Goal: Task Accomplishment & Management: Complete application form

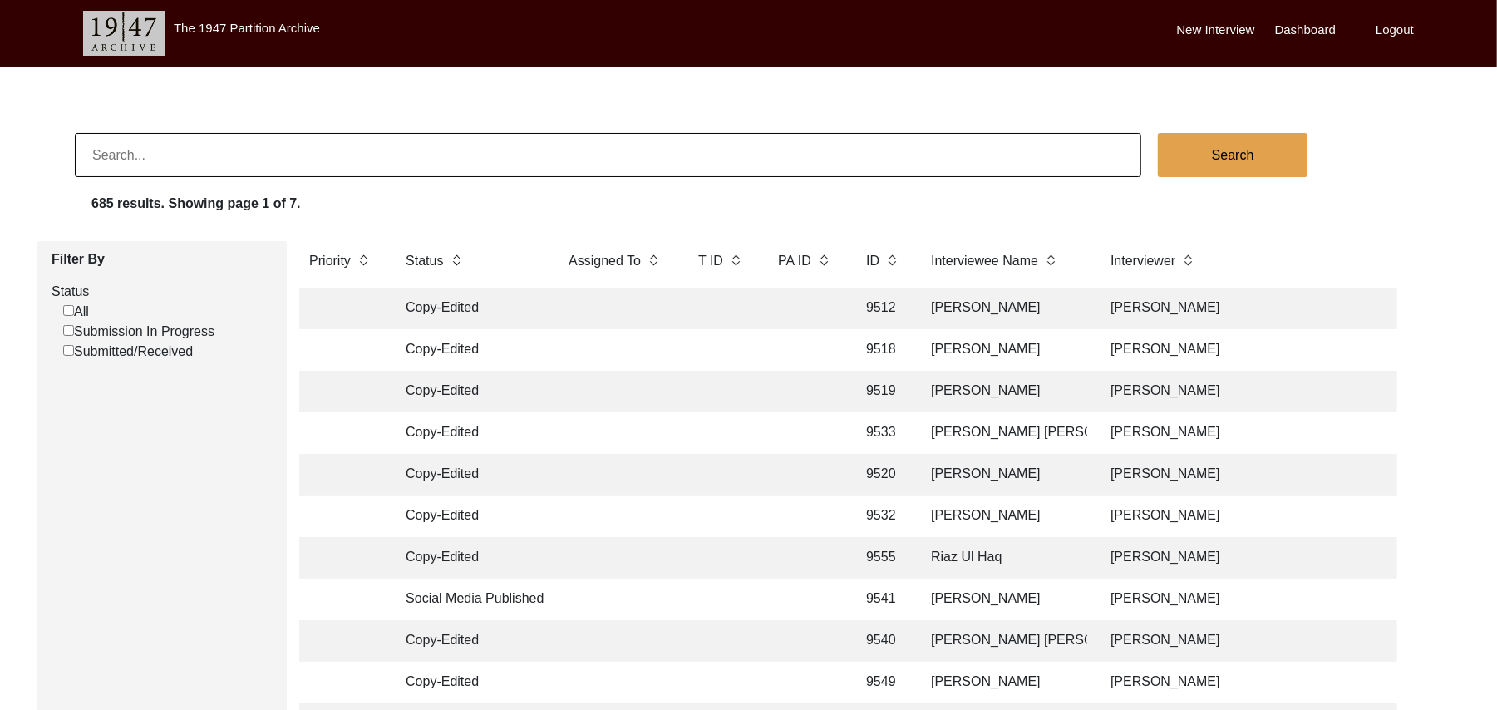
click at [67, 336] on input "Submission In Progress" at bounding box center [68, 330] width 11 height 11
checkbox input "false"
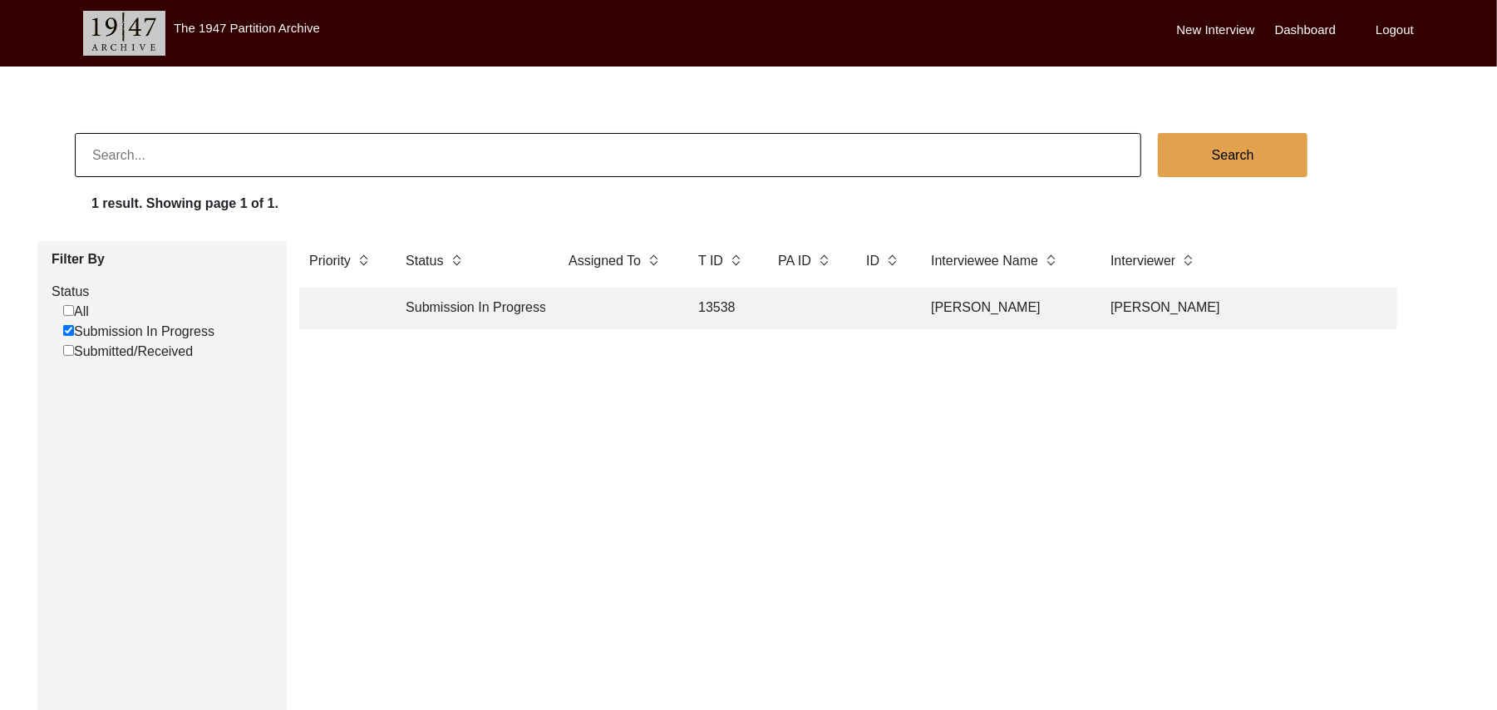
click at [730, 313] on td "13538" at bounding box center [721, 309] width 66 height 42
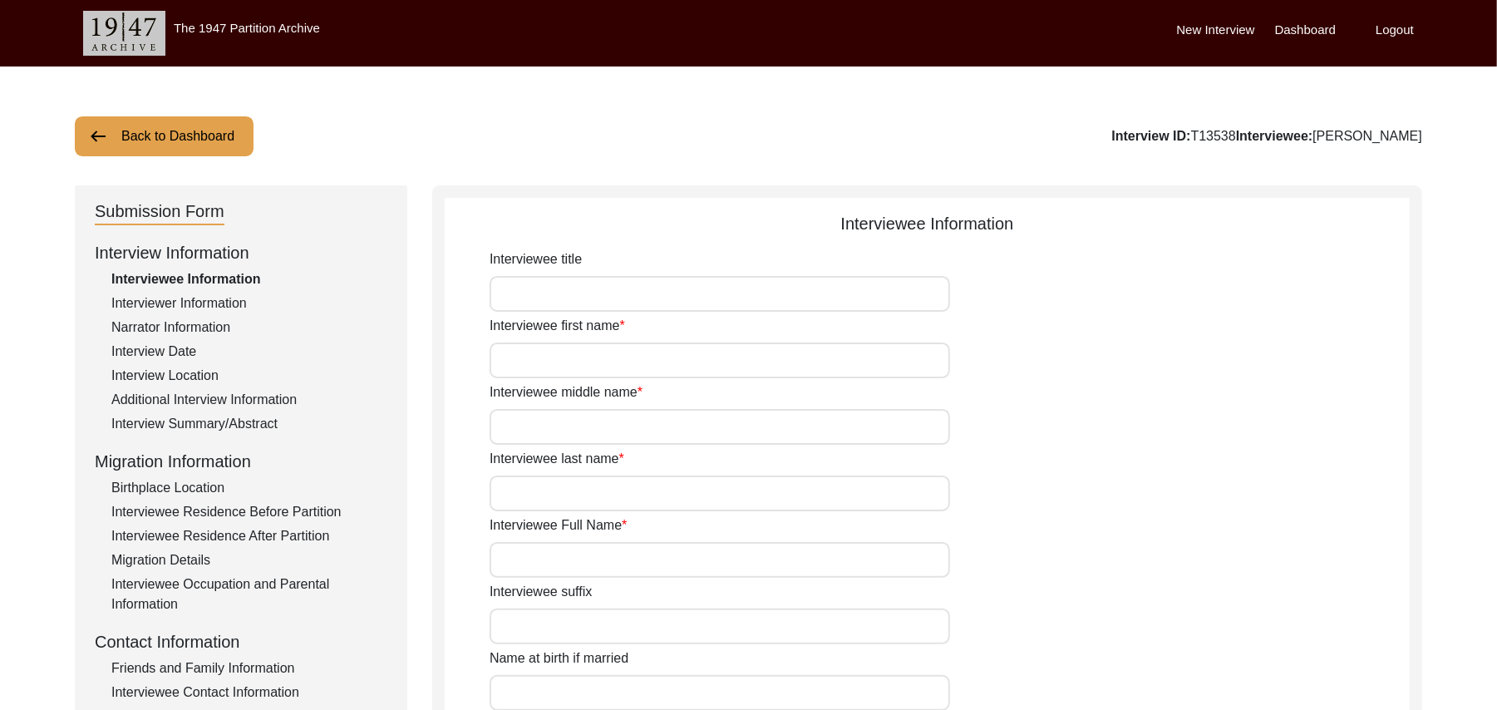
type input "Mr"
type input "[PERSON_NAME]"
type input "Haji"
type input "[PERSON_NAME]"
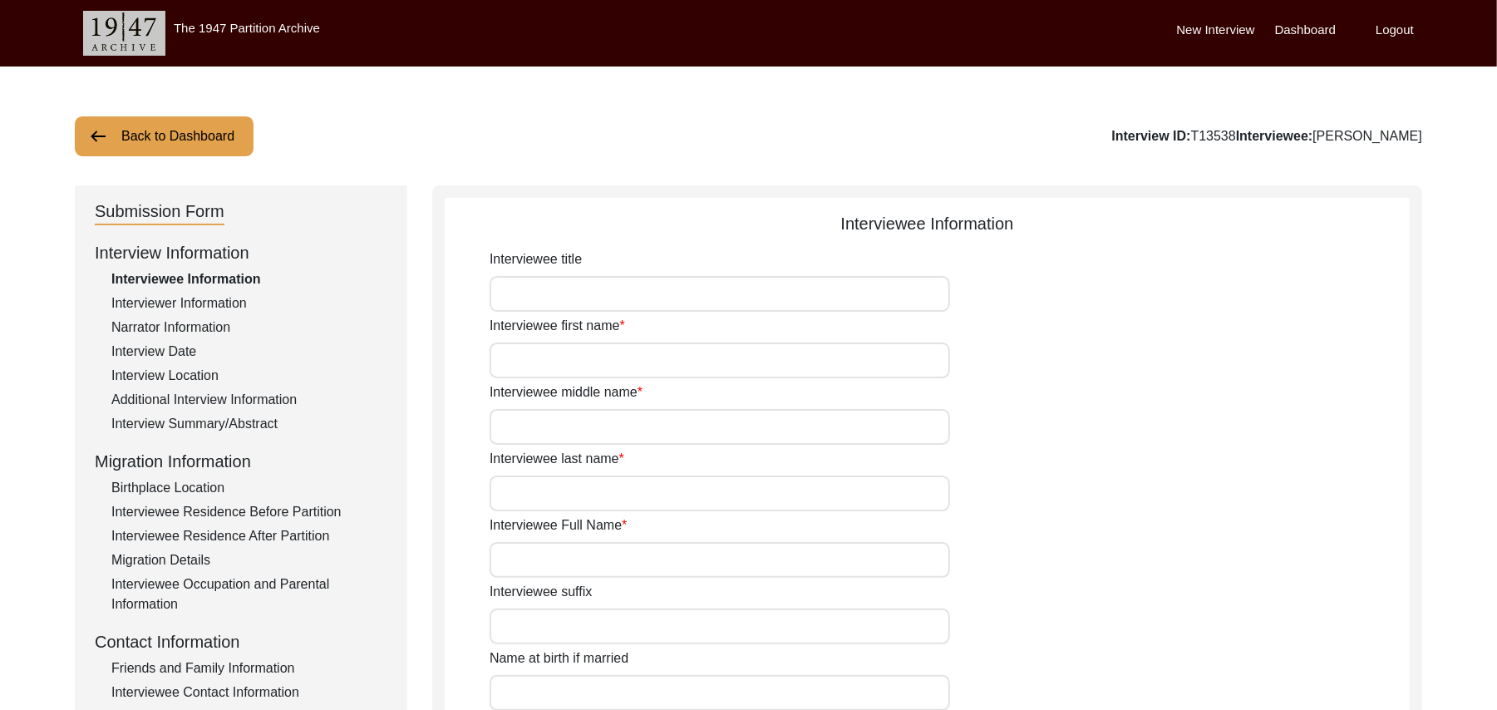
type input "N/A"
type input "[PERSON_NAME]"
type input "1941"
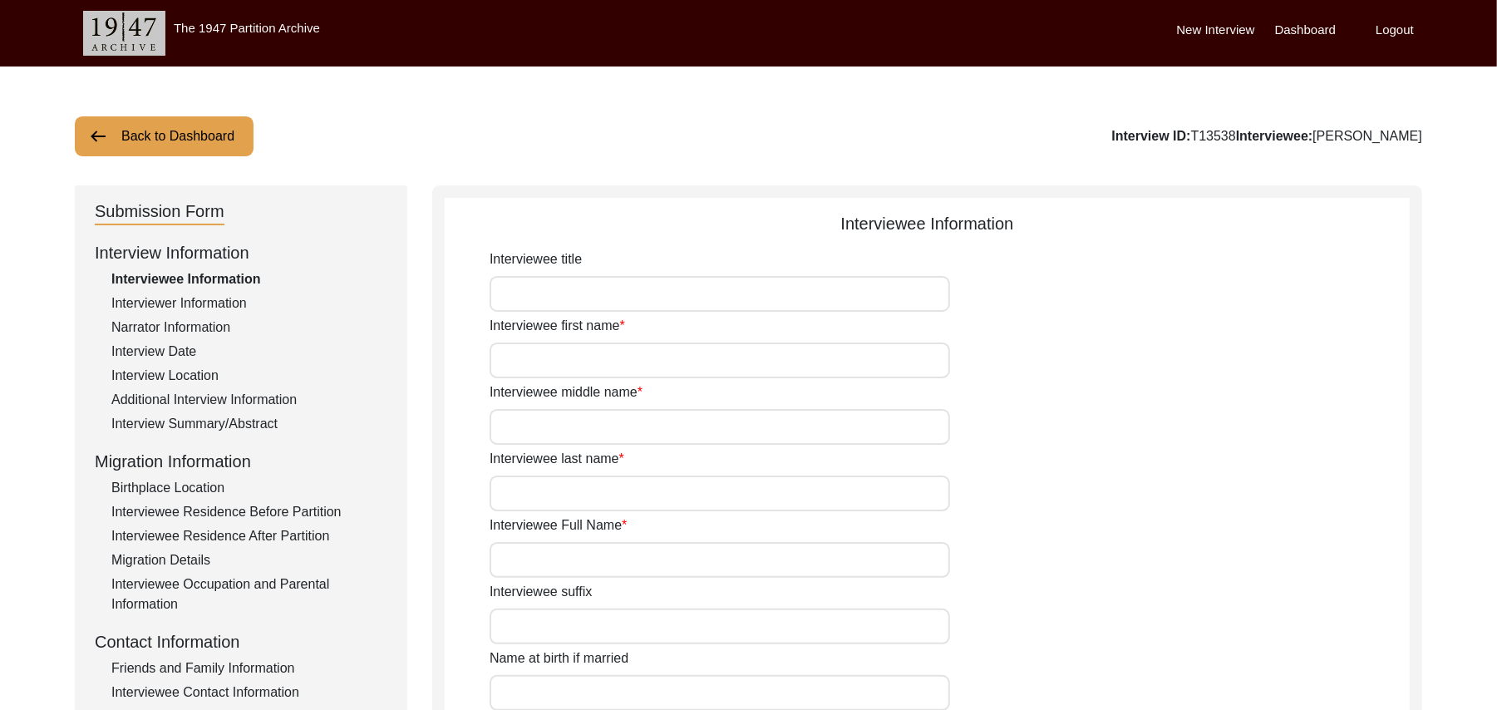
type input "86 Years"
type input "[DEMOGRAPHIC_DATA]"
type input "N/A"
type textarea "N/A"
type input "Punjabi"
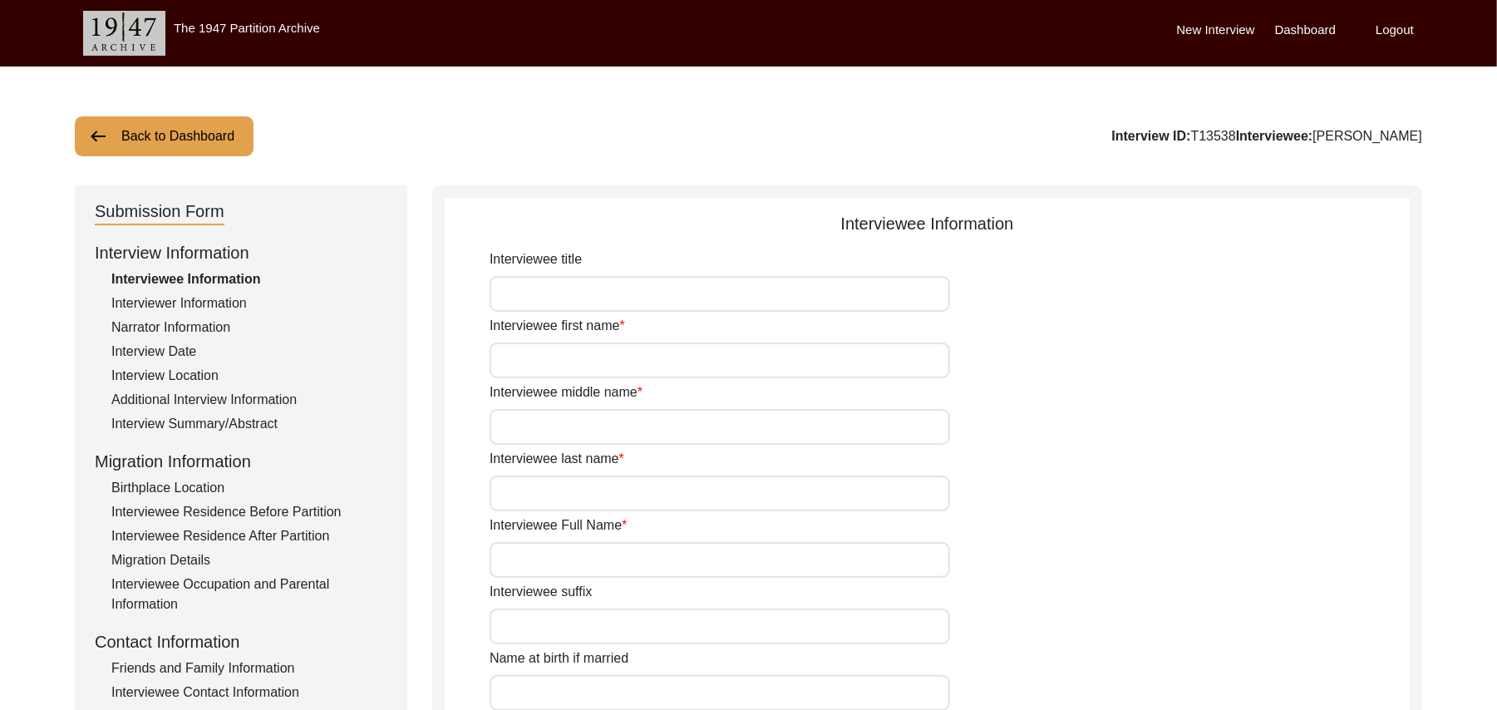
type input "Malwai"
type input "[DEMOGRAPHIC_DATA]"
type input "Araein"
click at [238, 421] on div "Interview Summary/Abstract" at bounding box center [249, 424] width 276 height 20
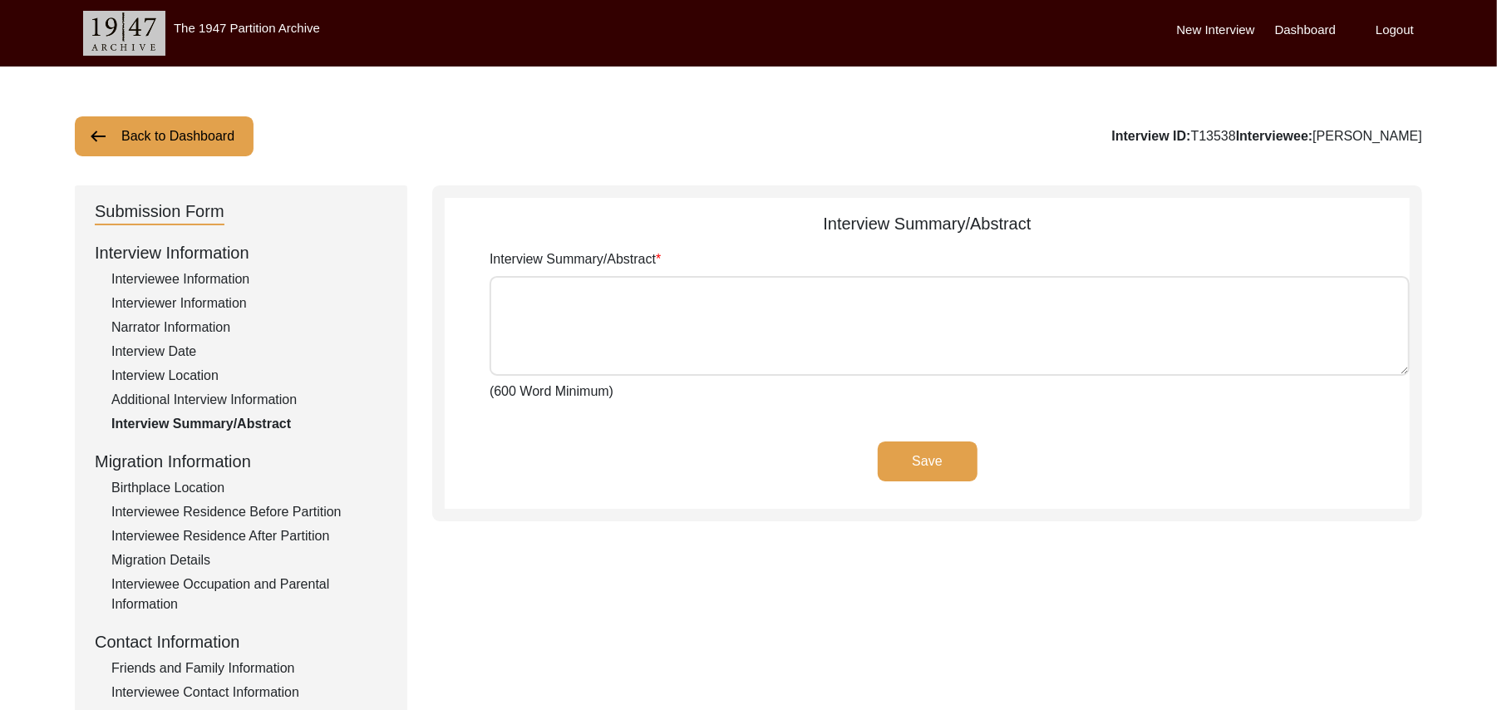
click at [565, 306] on textarea "Interview Summary/Abstract" at bounding box center [950, 326] width 920 height 100
paste textarea "[PERSON_NAME] Haji [PERSON_NAME] [PERSON_NAME] son of [PERSON_NAME], was born a…"
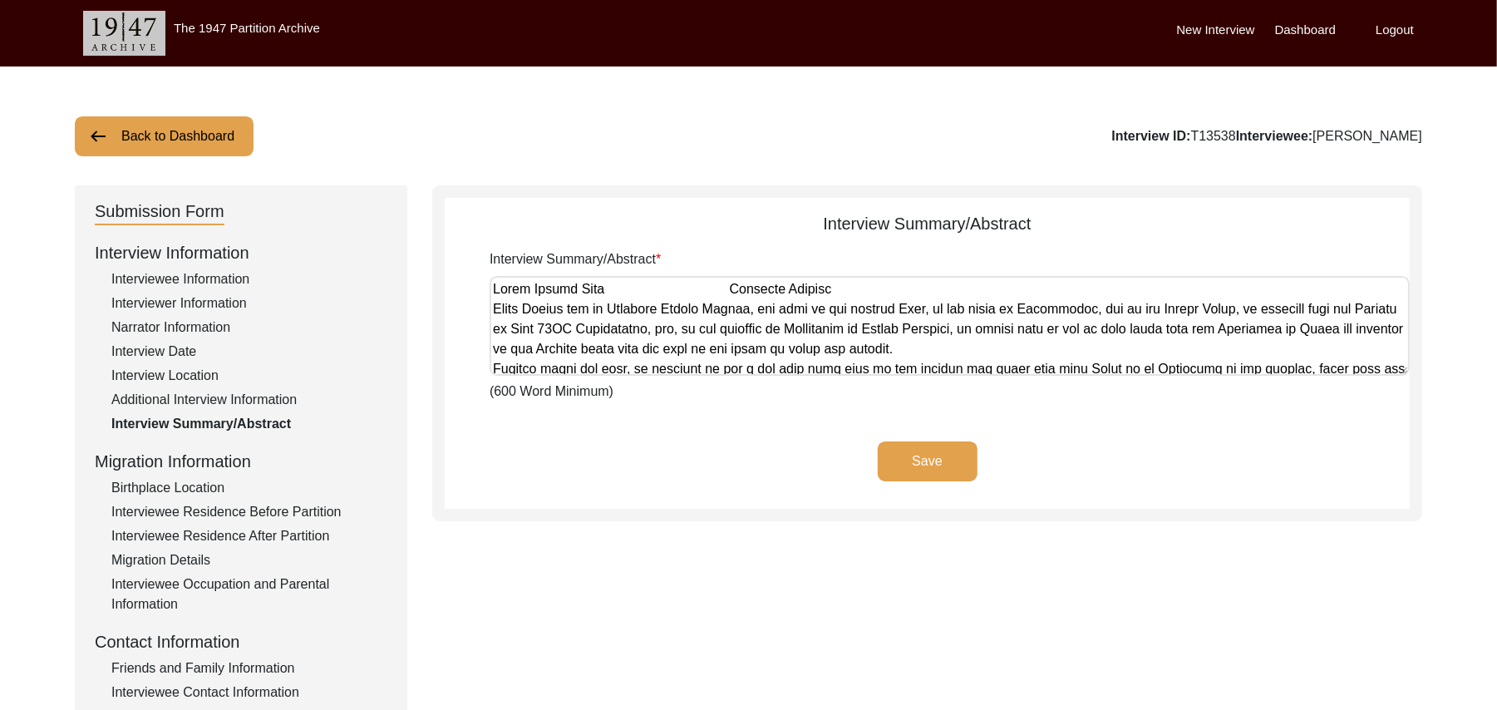
scroll to position [1059, 0]
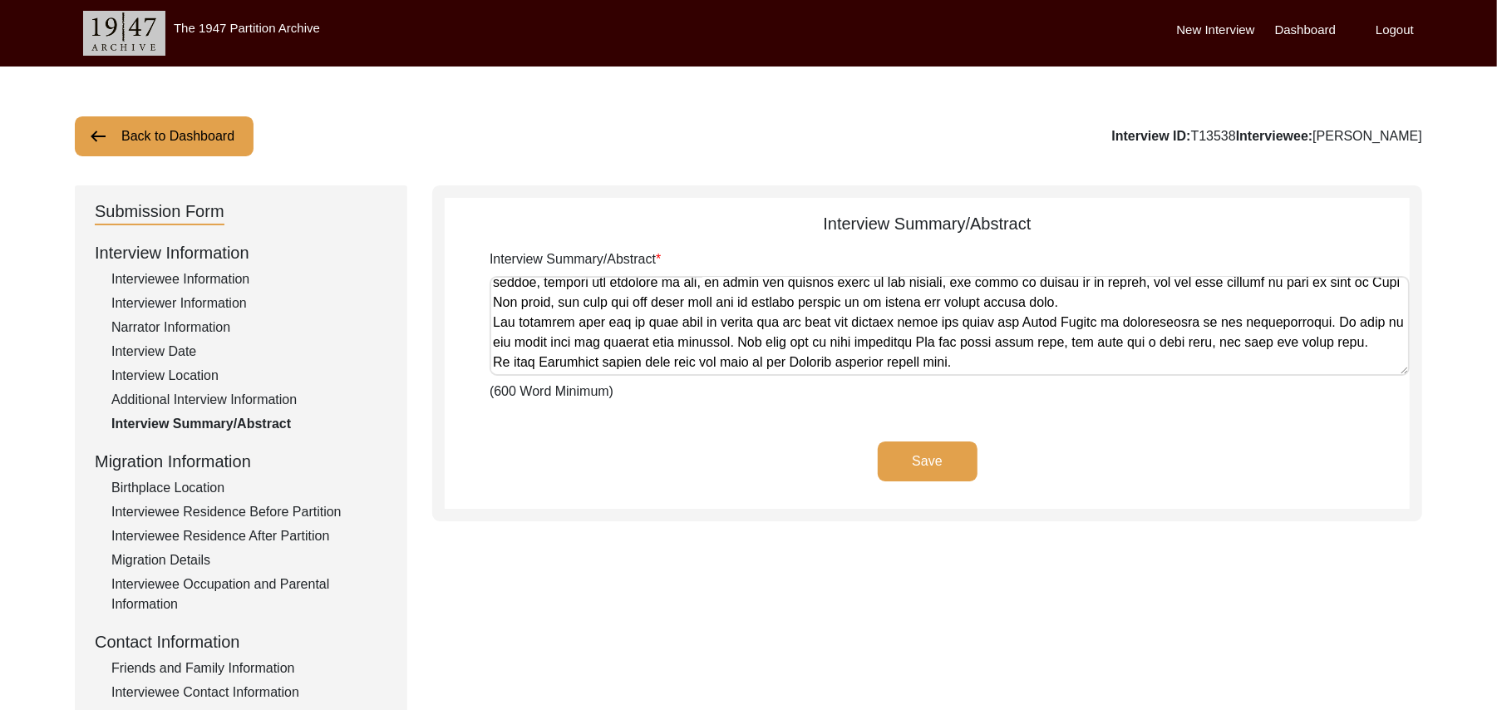
type textarea "[PERSON_NAME] Haji [PERSON_NAME] [PERSON_NAME] son of [PERSON_NAME], was born a…"
click at [905, 452] on button "Save" at bounding box center [928, 461] width 100 height 40
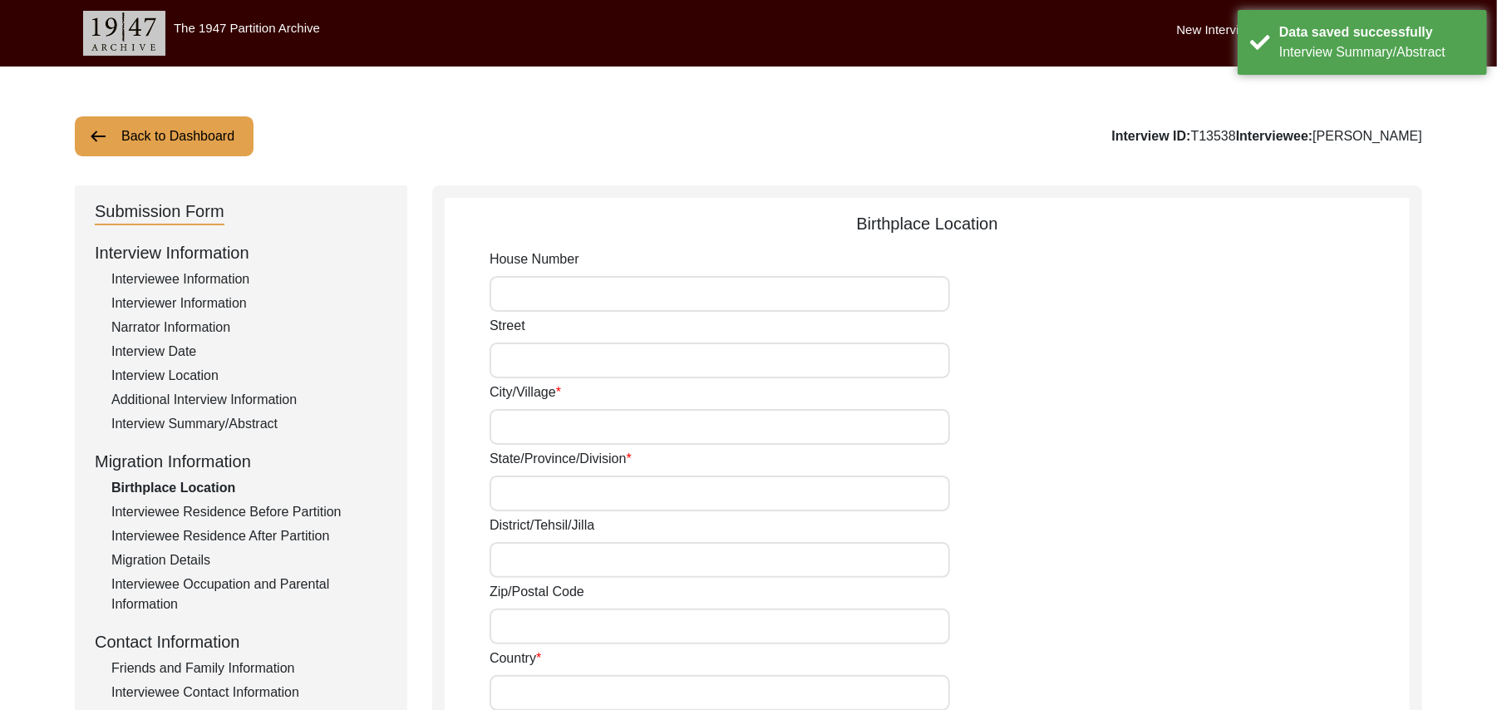
type input "N/A"
type input "Dala"
type input "Kapurtala"
type input "Jalandhar/ [GEOGRAPHIC_DATA]"
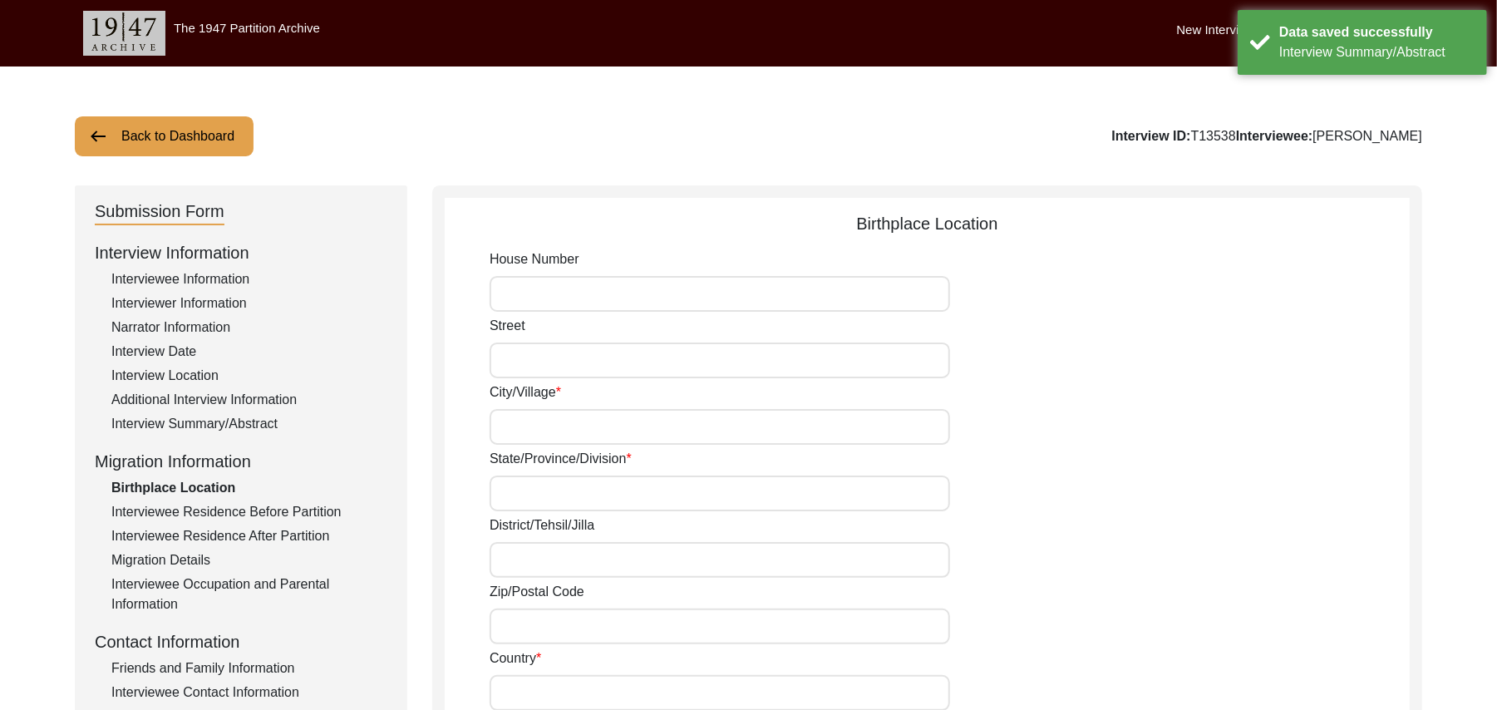
type input "144626"
type input "[GEOGRAPHIC_DATA]"
type input "Dala"
type input "Dala, [GEOGRAPHIC_DATA], [GEOGRAPHIC_DATA]"
type input "N/A"
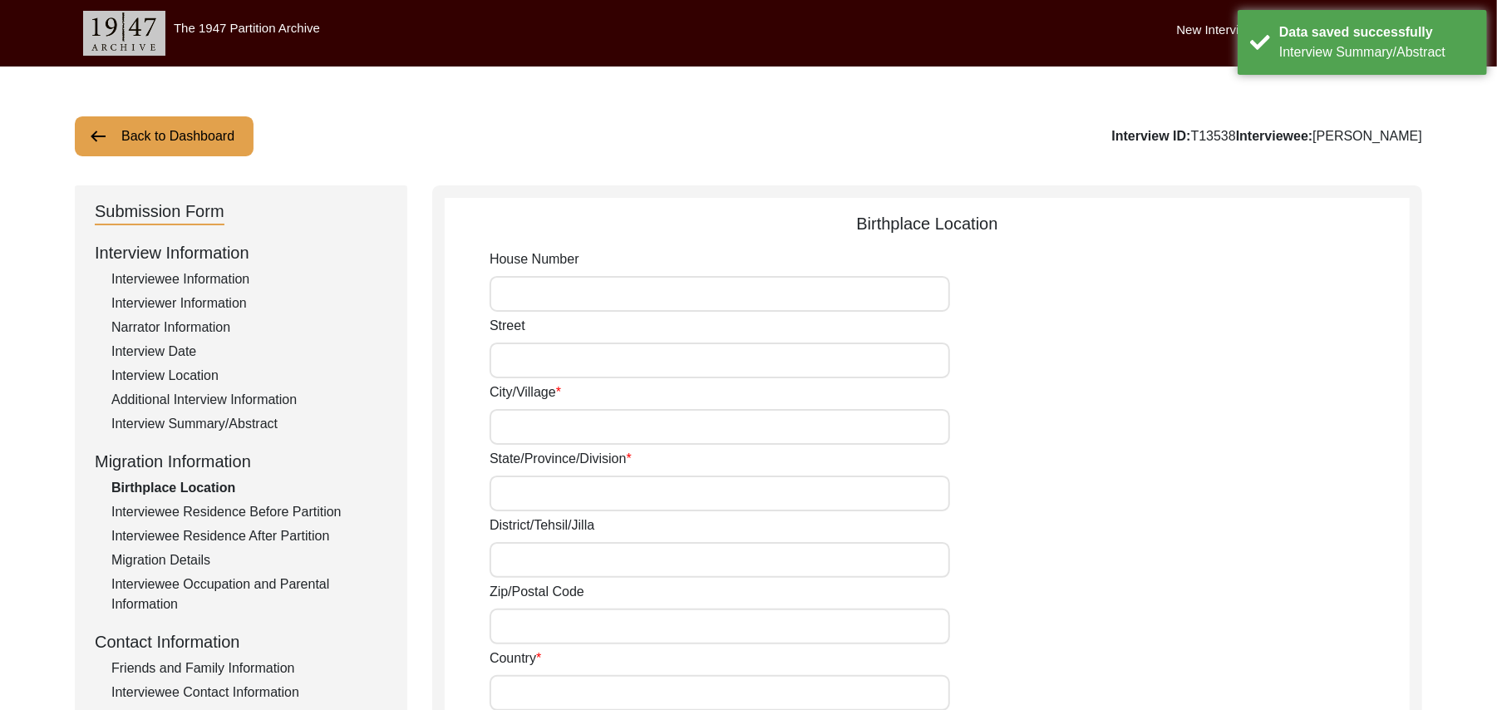
type input "N/A"
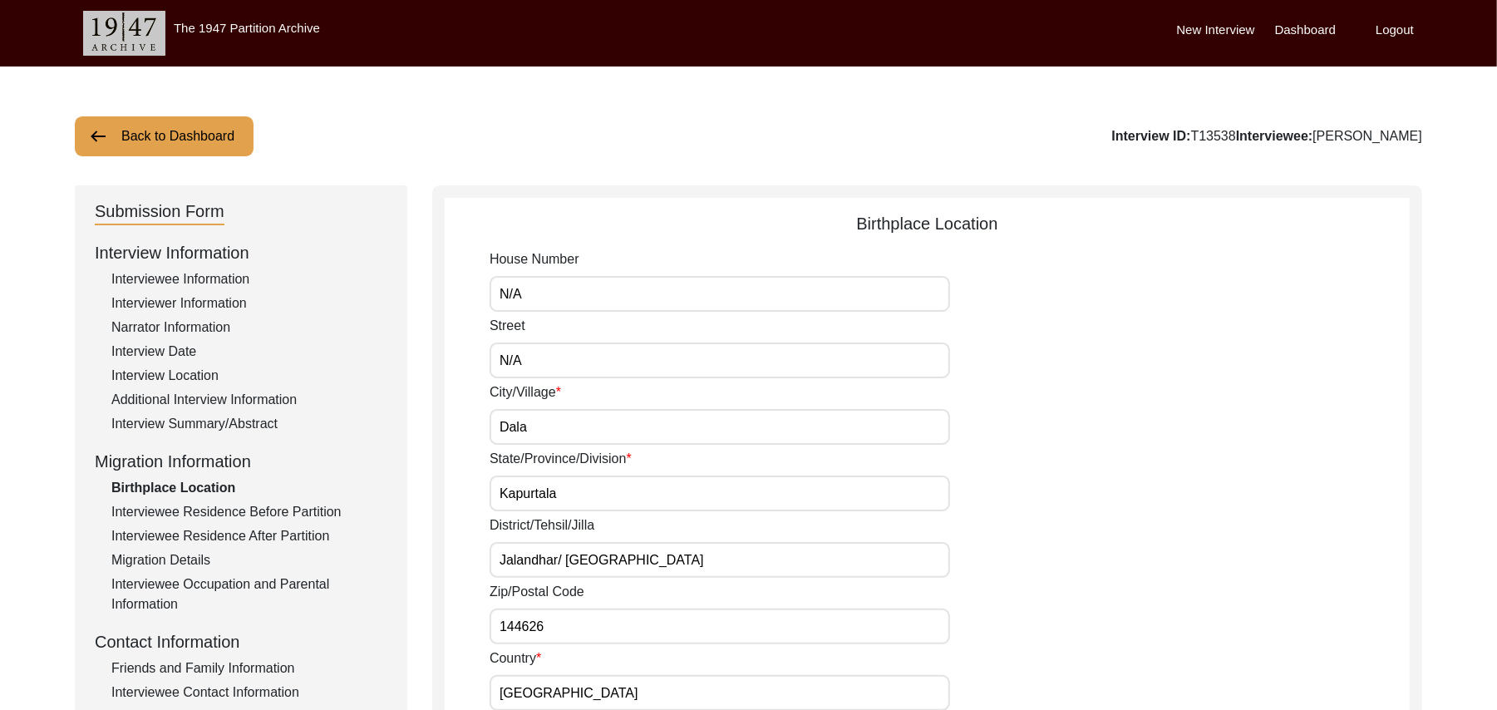
click at [283, 662] on div "Friends and Family Information" at bounding box center [249, 668] width 276 height 20
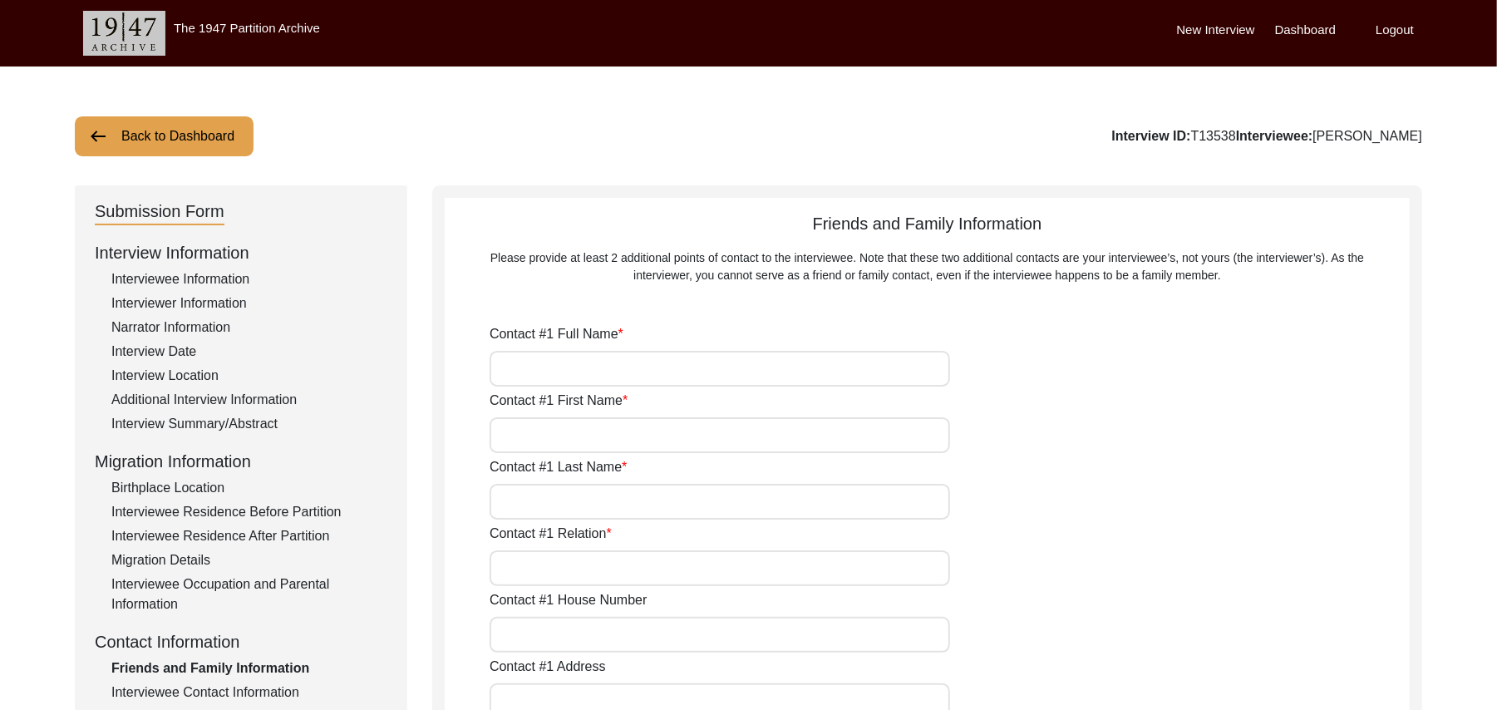
type input "[PERSON_NAME]"
type input "Iqbal"
type input "Son"
type input "346"
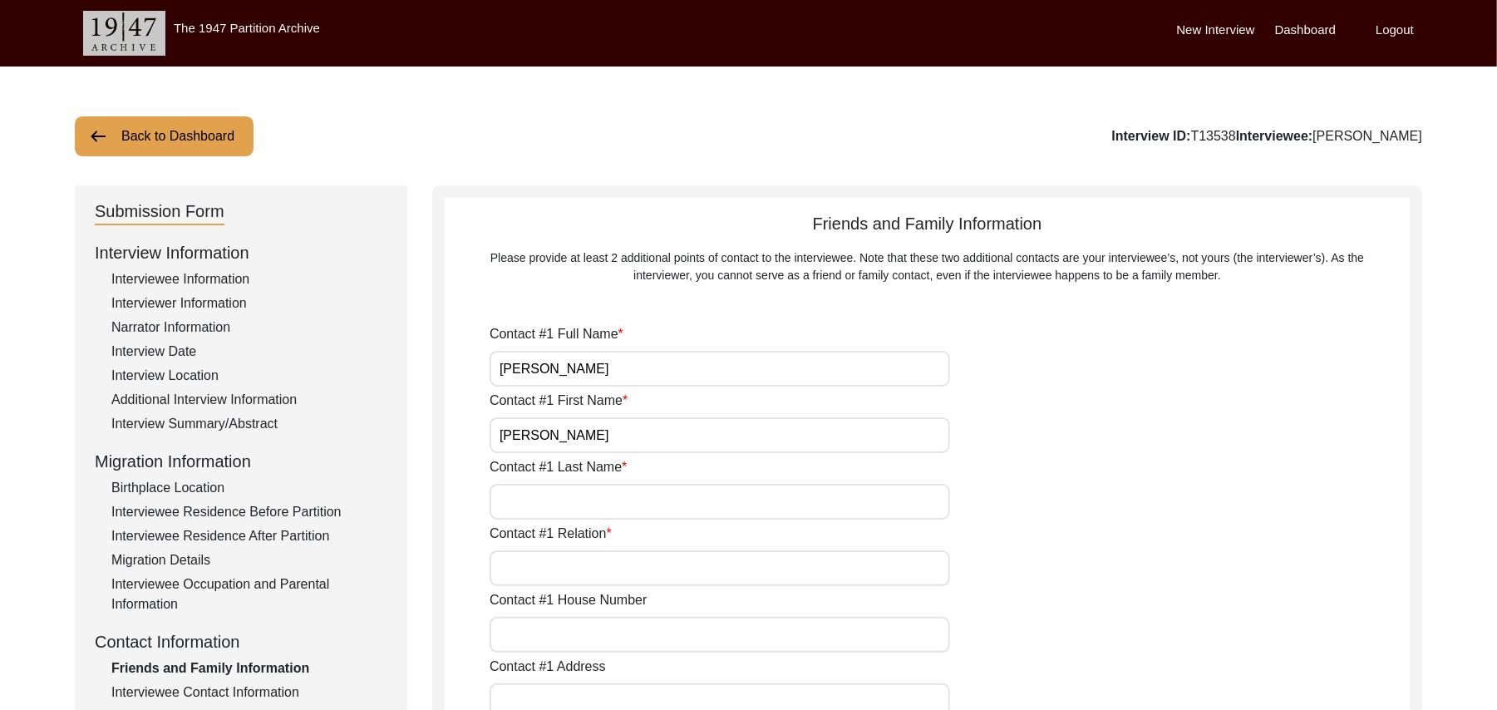
type input "[GEOGRAPHIC_DATA]"
type input "2"
type input "[PERSON_NAME]"
type input "[PERSON_NAME]/ [PERSON_NAME]"
type input "[GEOGRAPHIC_DATA]"
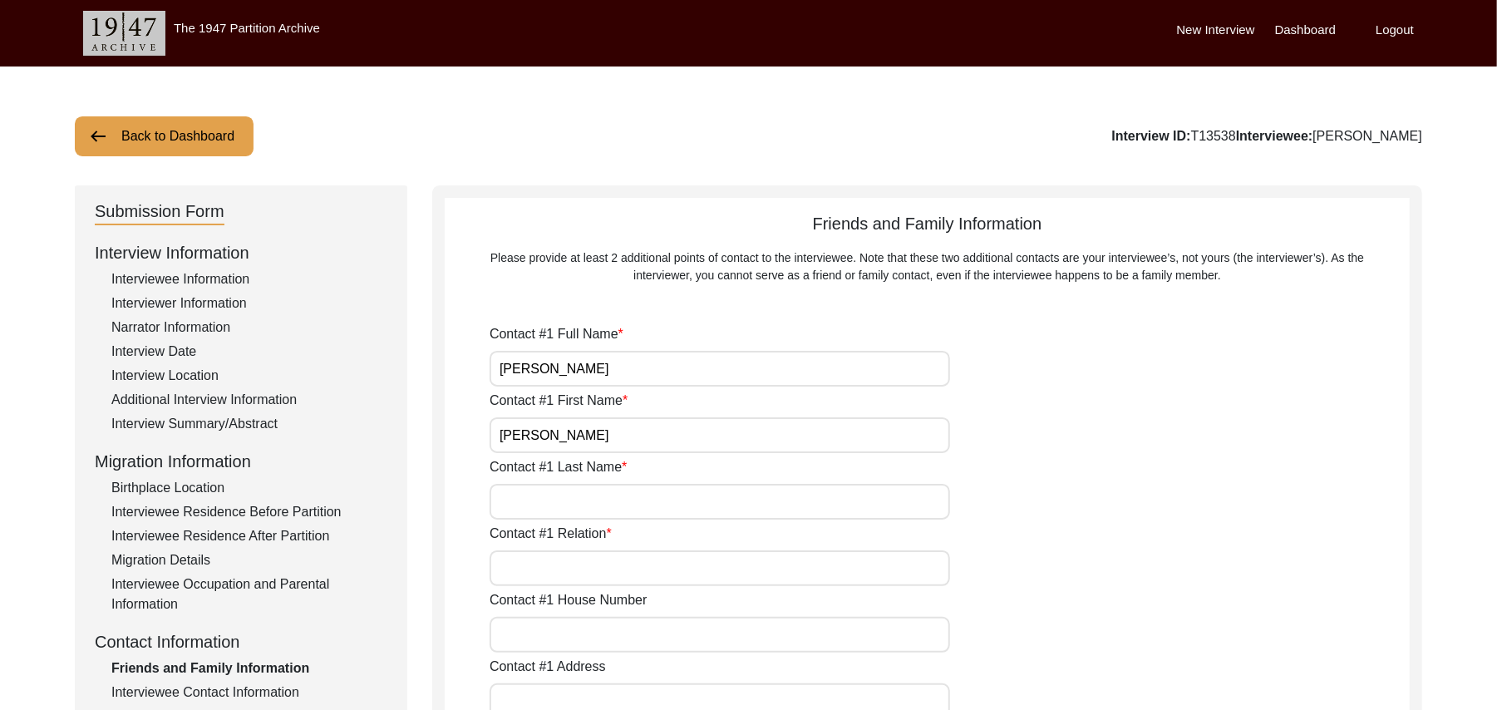
type input "36050"
type input "[GEOGRAPHIC_DATA]"
type input "[PERSON_NAME]"
type input "03067292466"
type input "N/A"
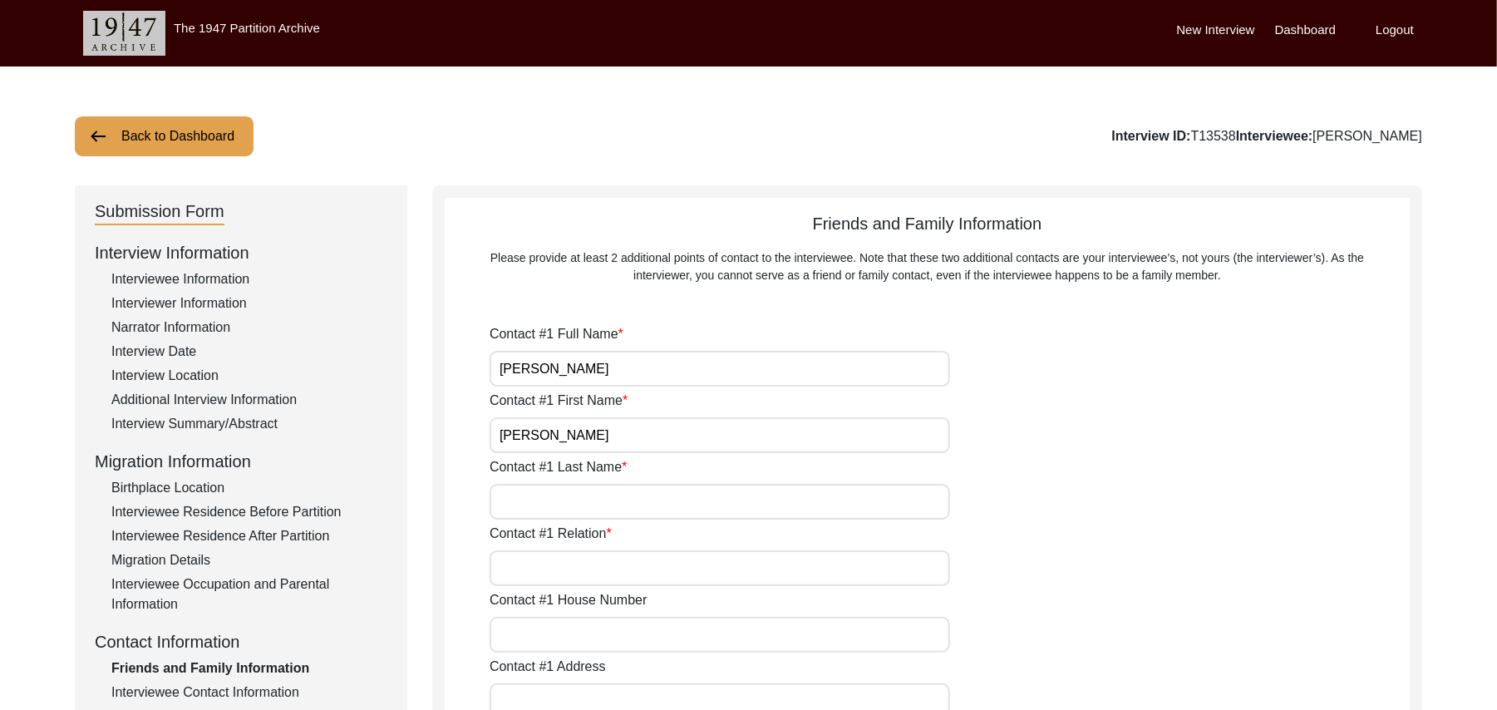
type input "N/A"
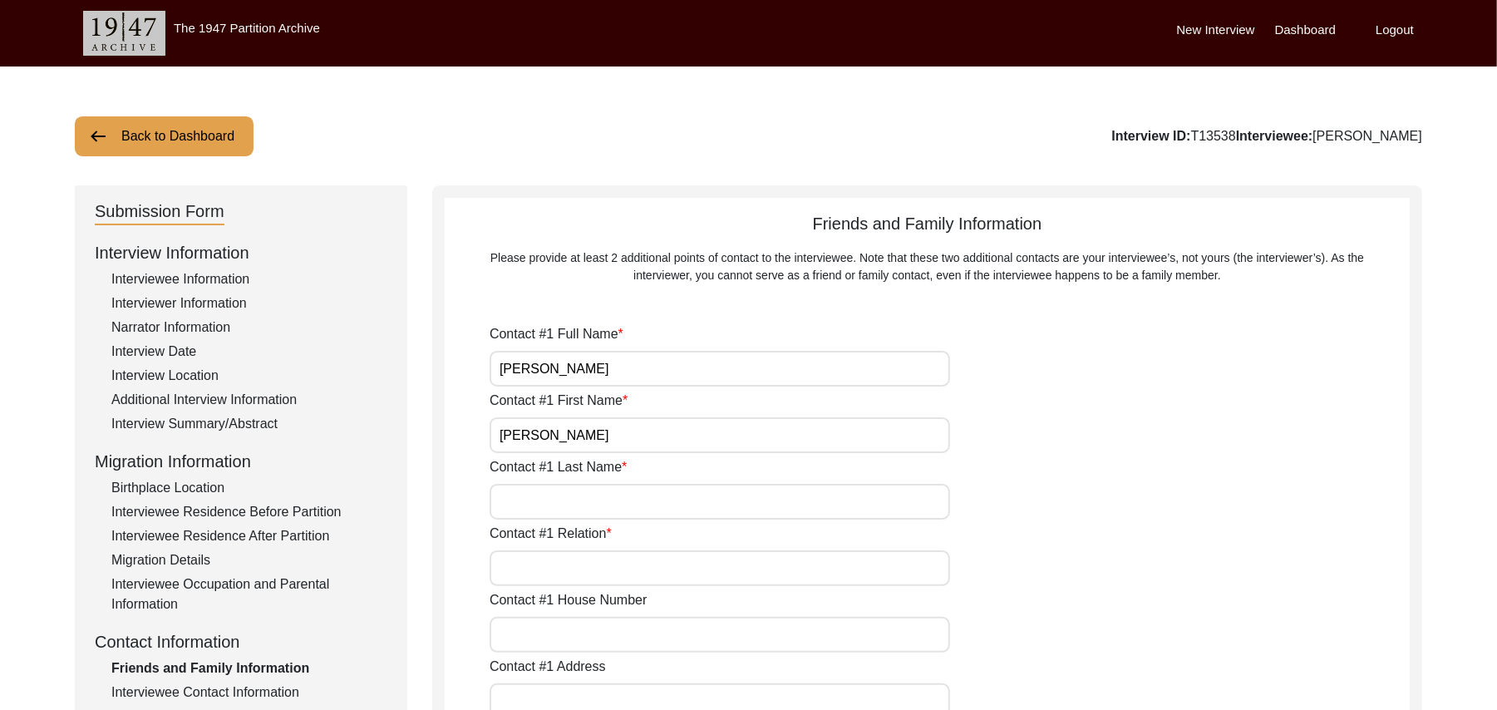
type input "[PERSON_NAME]"
type input "Mazhar"
type input "[PERSON_NAME]"
type input "Family friend"
type input "516"
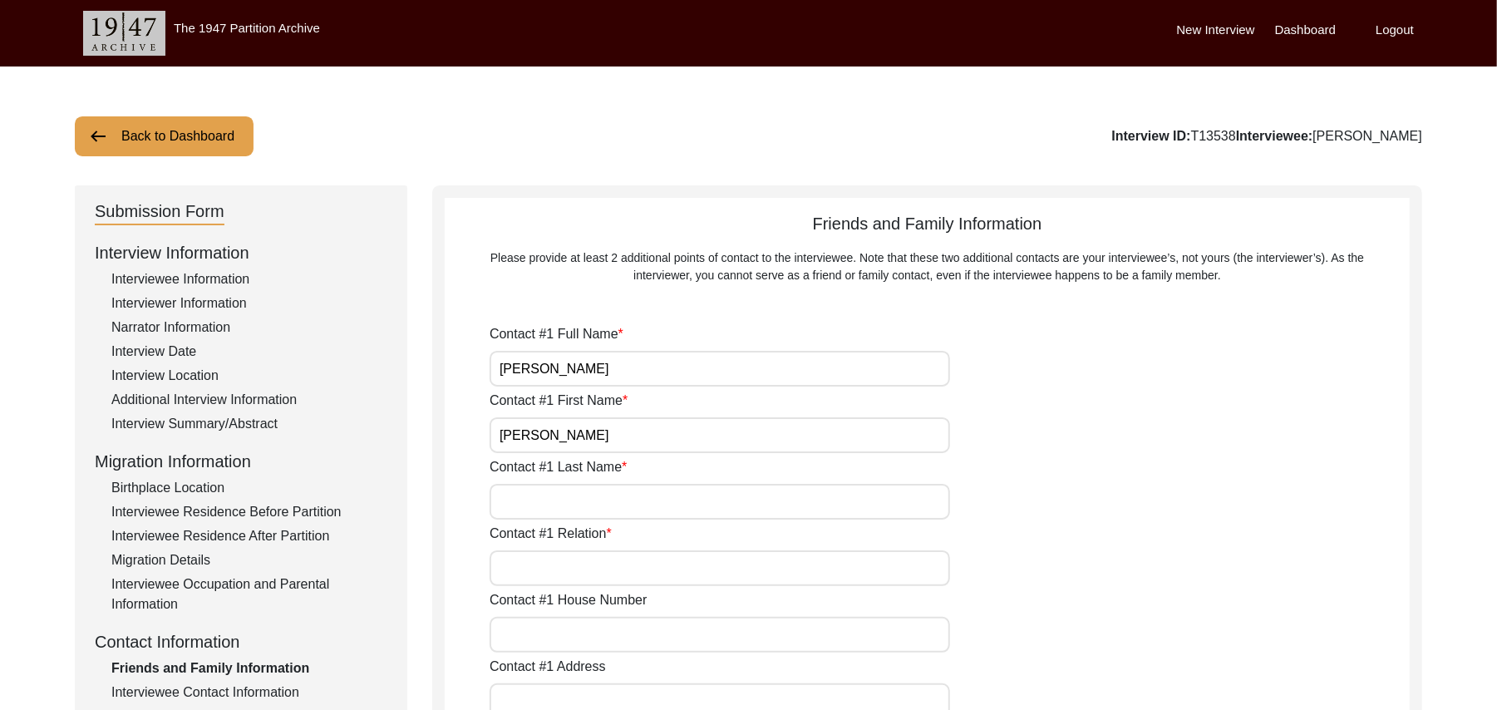
type input "Sirhind colony"
type input "4"
type input "[PERSON_NAME]"
type input "[PERSON_NAME]/ [PERSON_NAME]"
type input "[GEOGRAPHIC_DATA]"
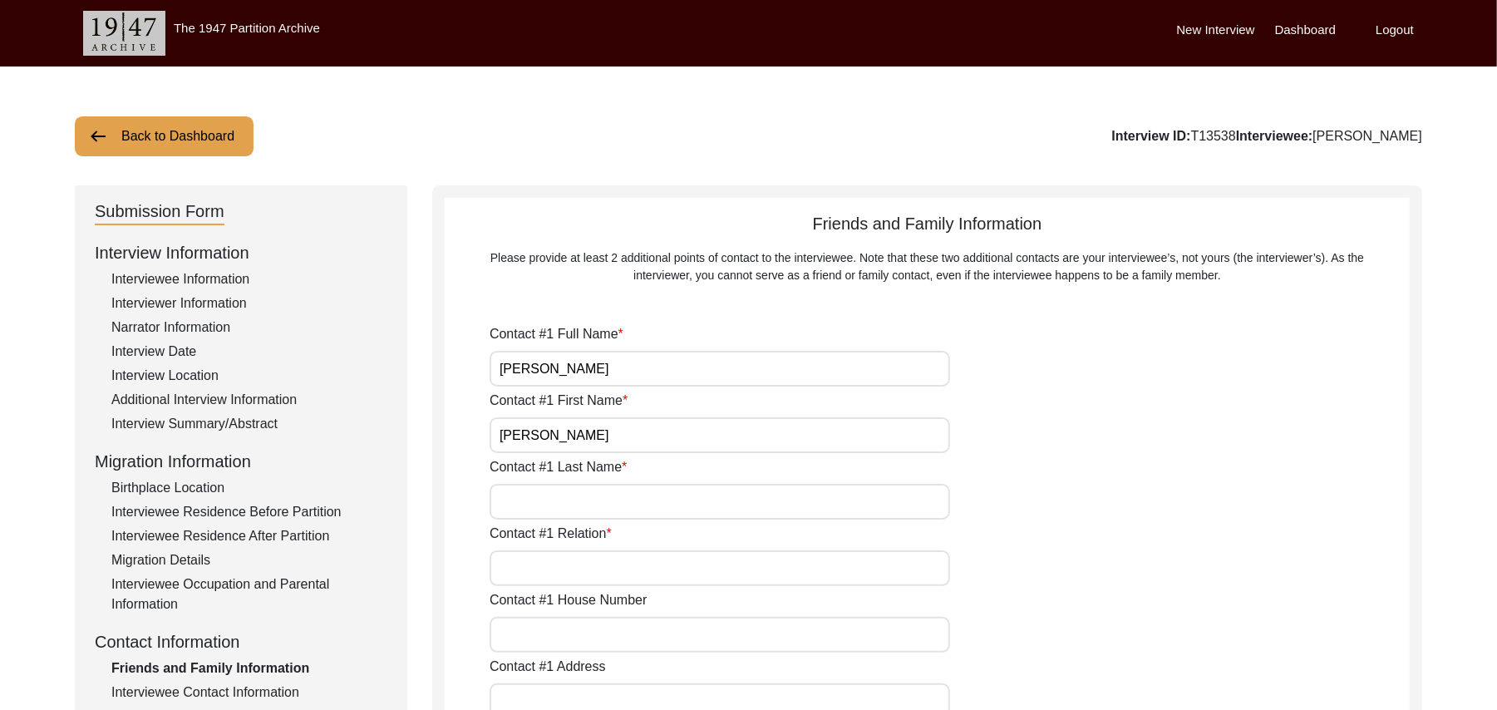
type input "36050"
type input "[GEOGRAPHIC_DATA]"
type input "[PERSON_NAME]"
type input "03330765067"
type input "N/A"
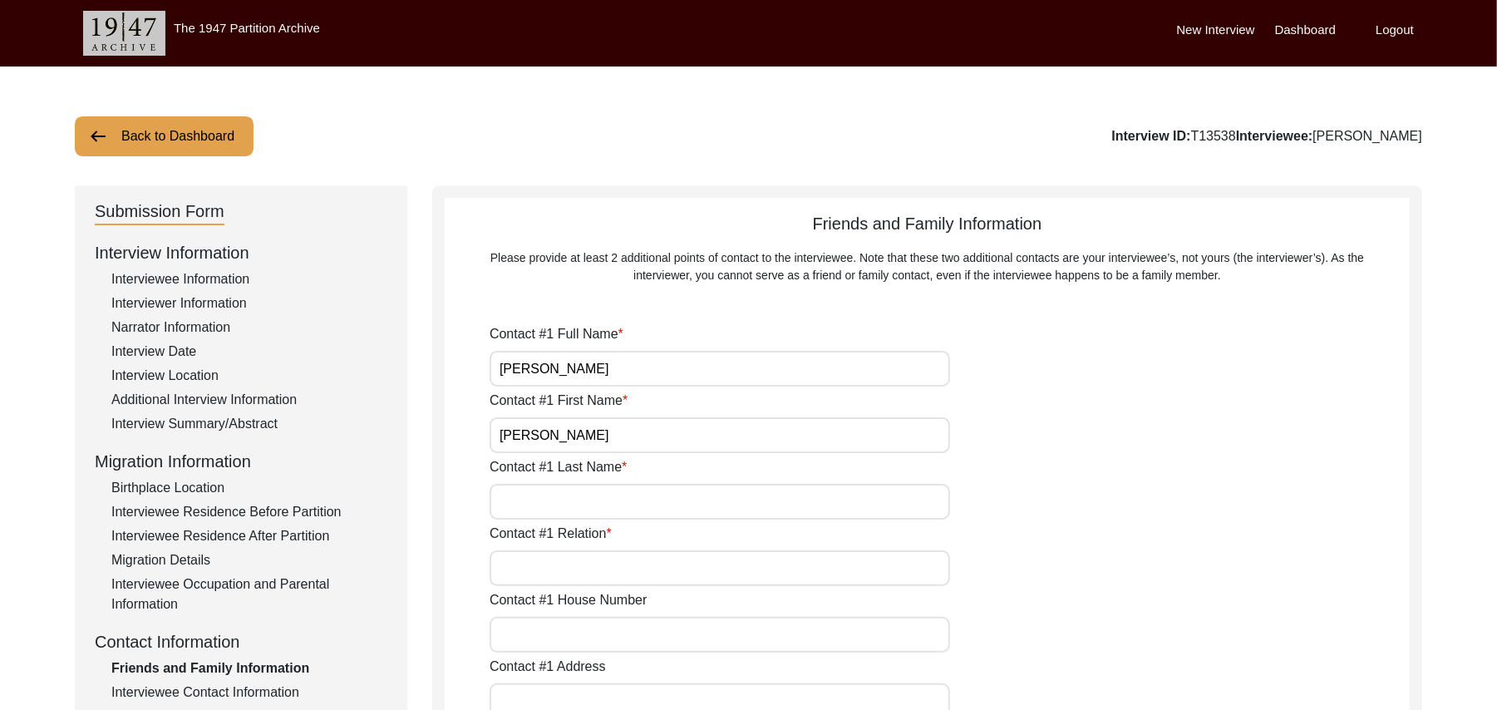
type input "N/A"
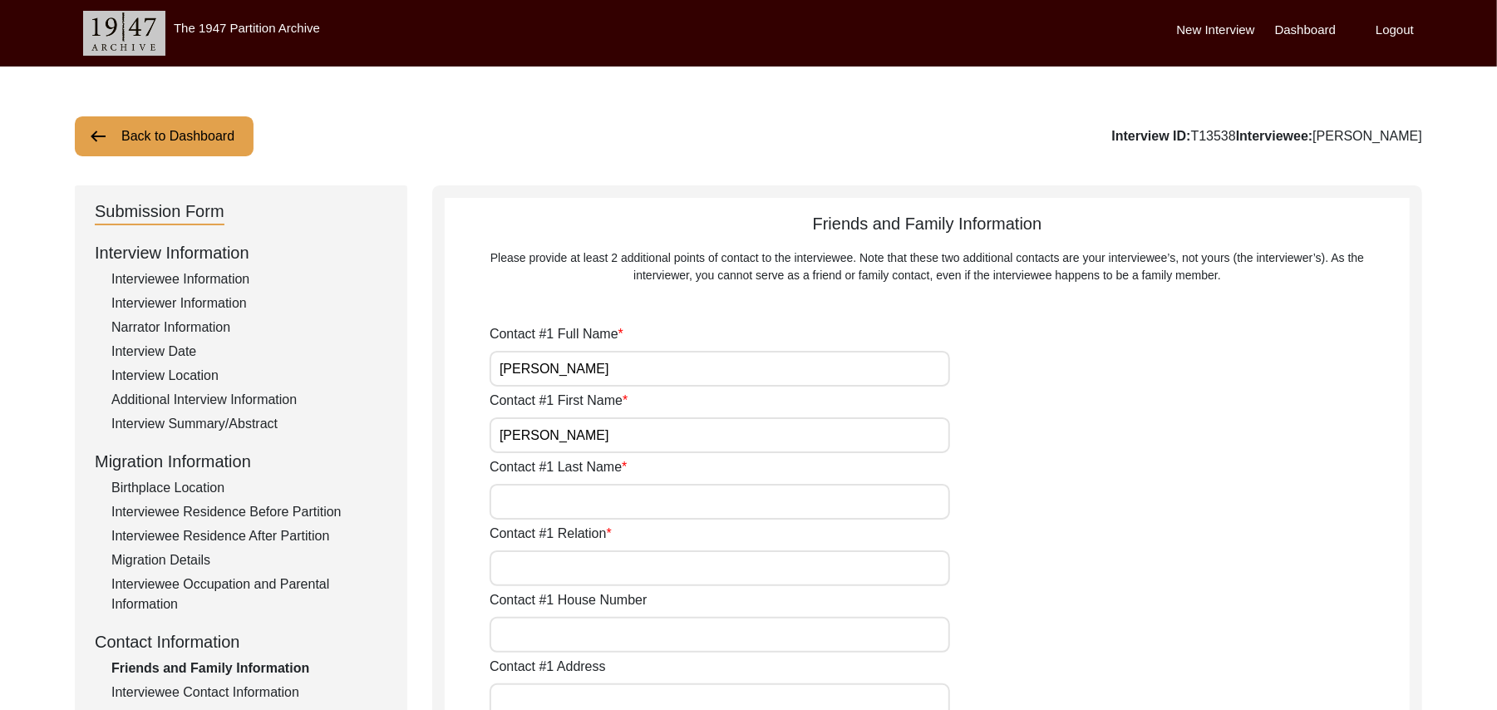
type input "N/A"
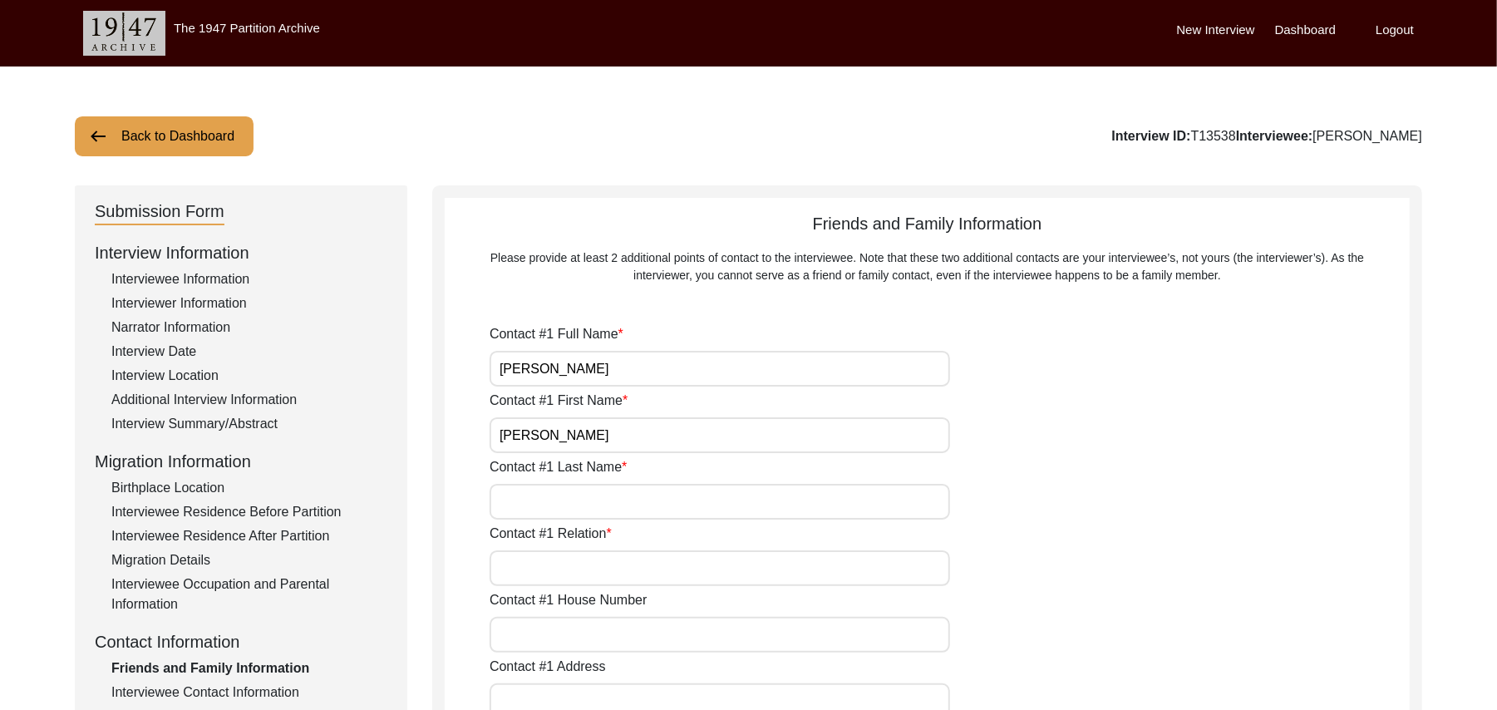
type input "N/A"
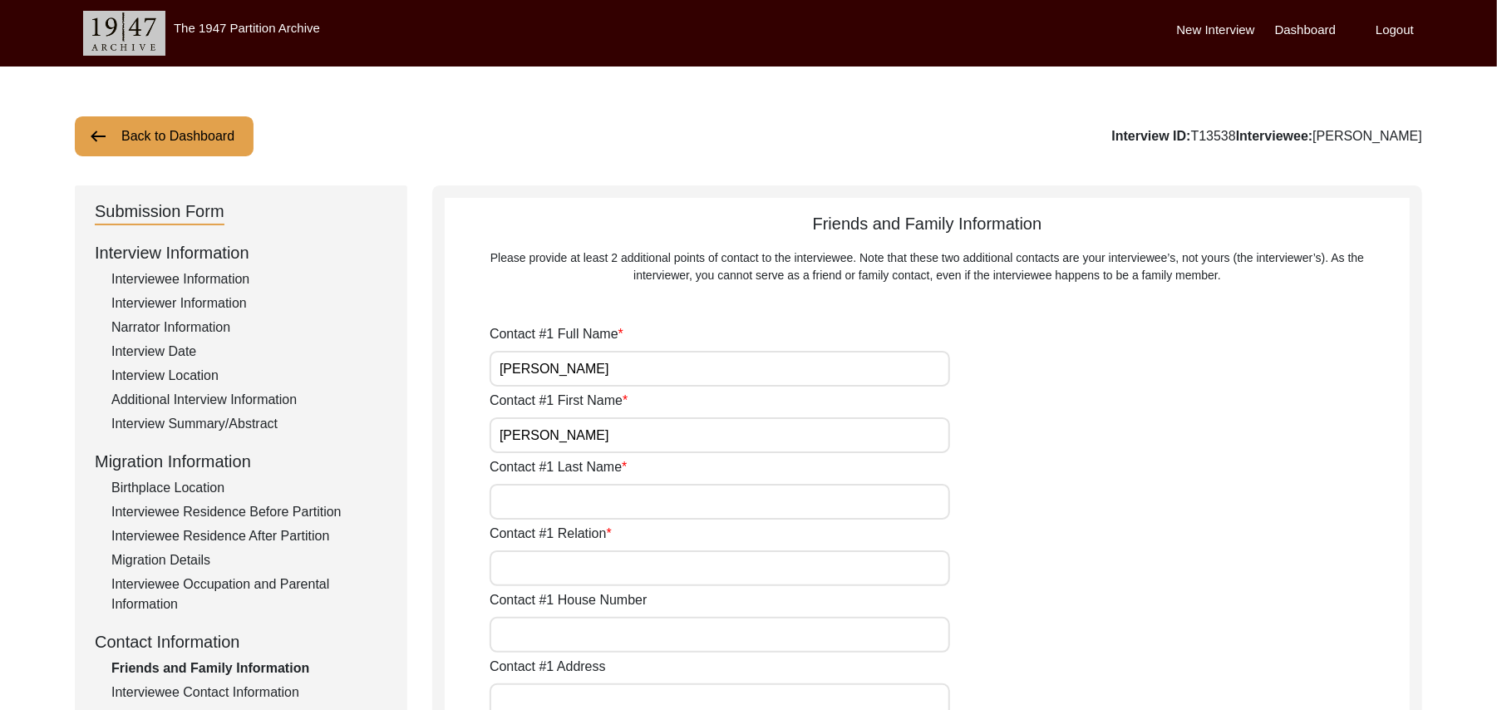
type input "N/A"
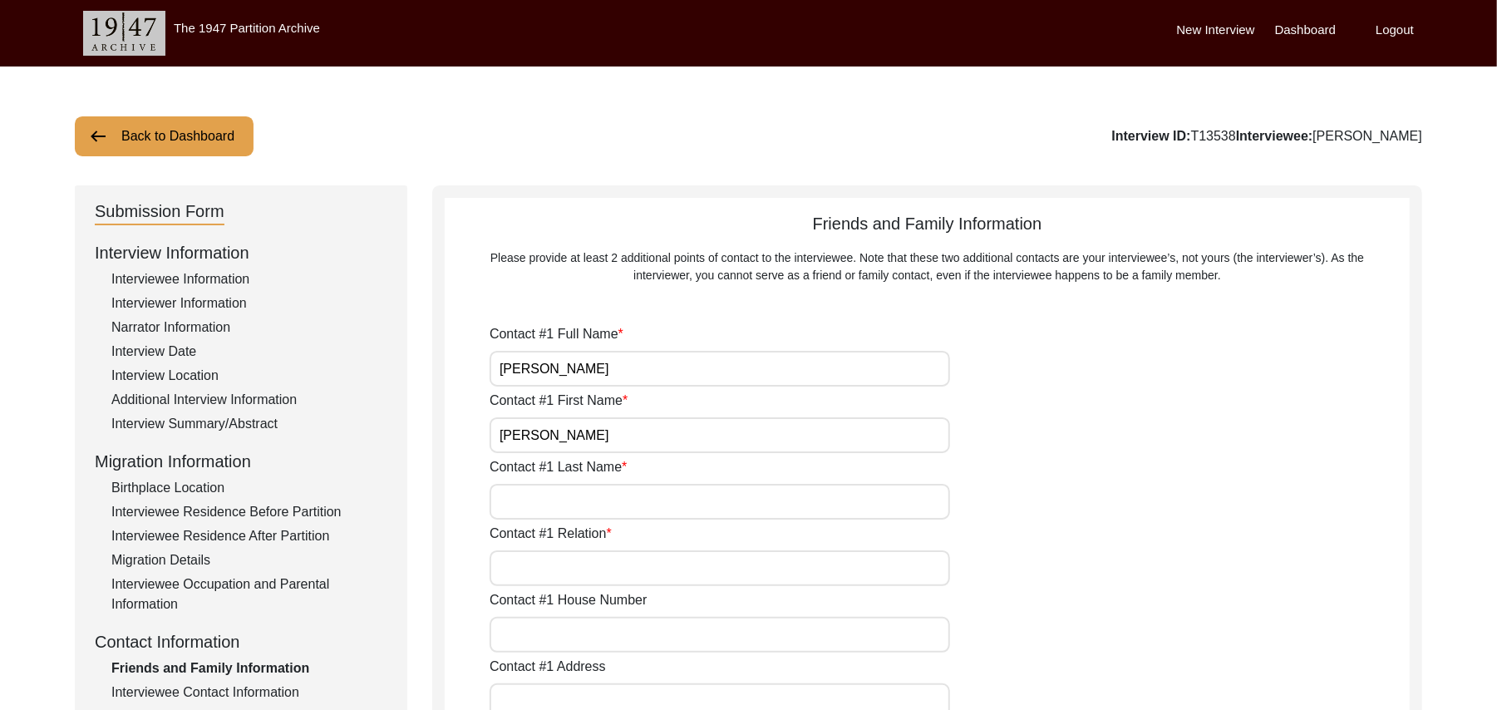
type input "N/A"
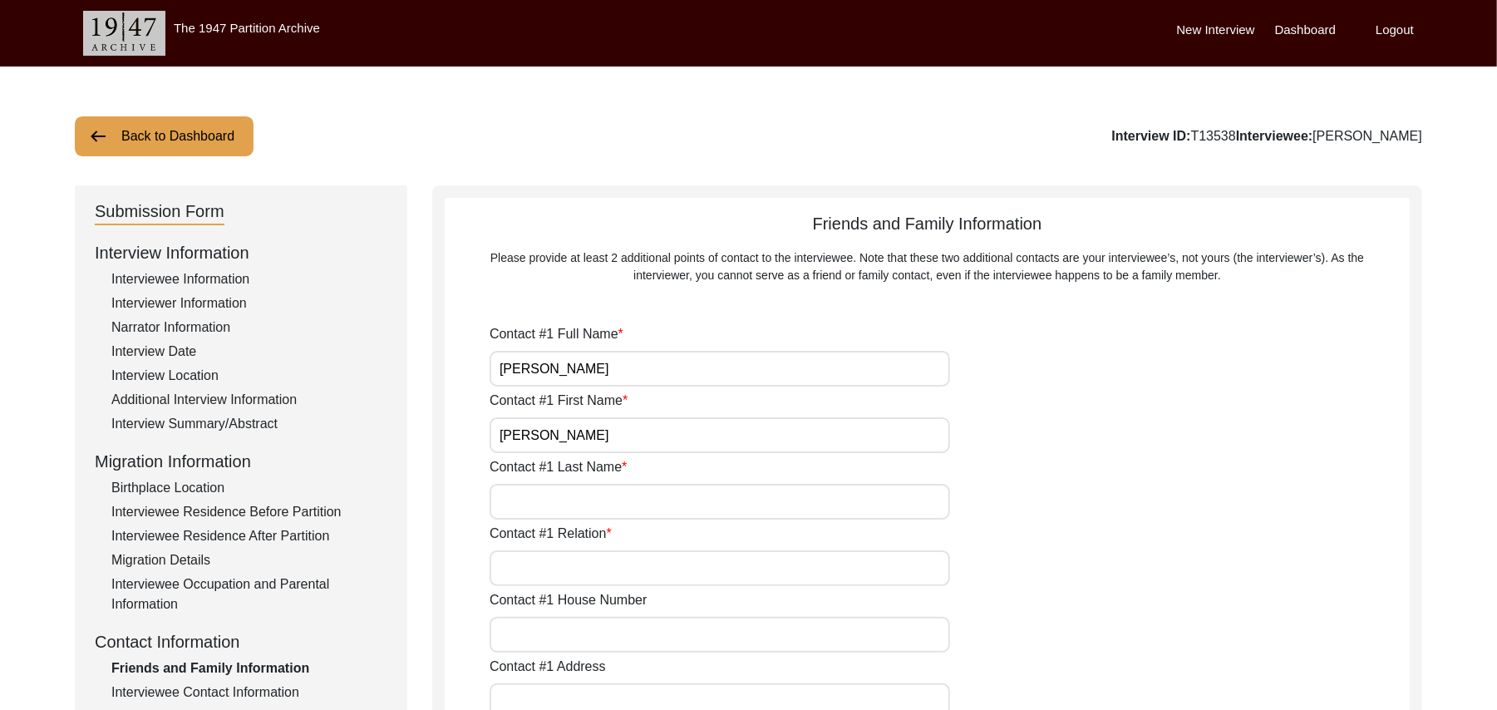
type input "N/A"
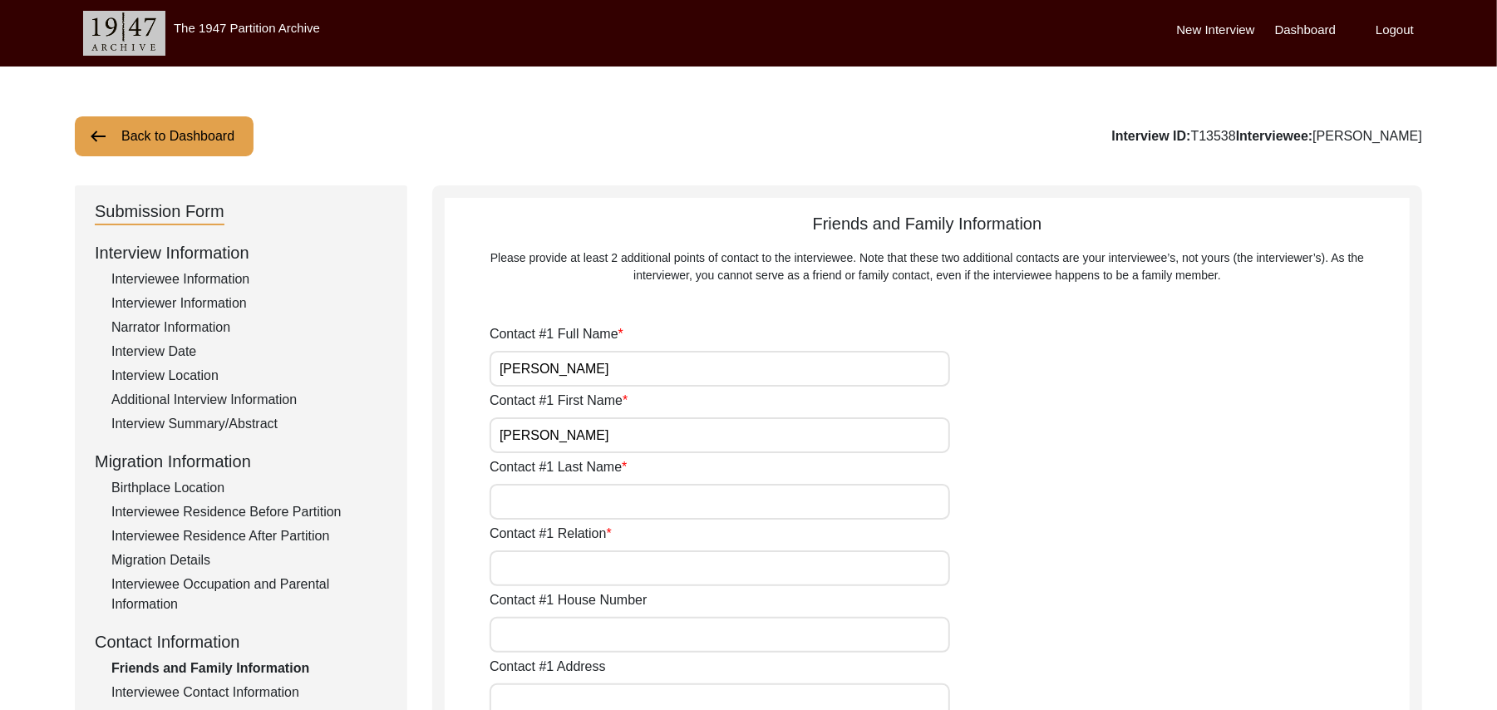
type input "N/A"
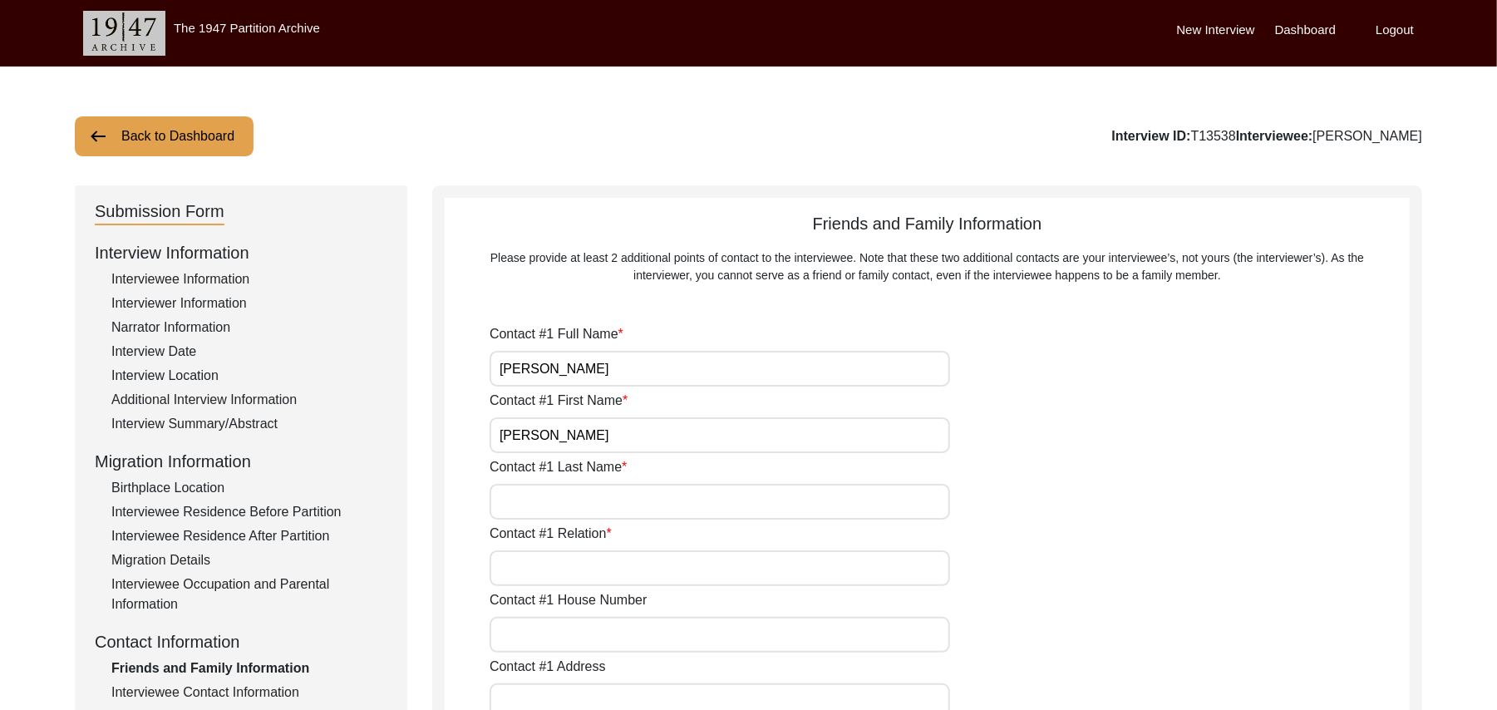
type input "N/A"
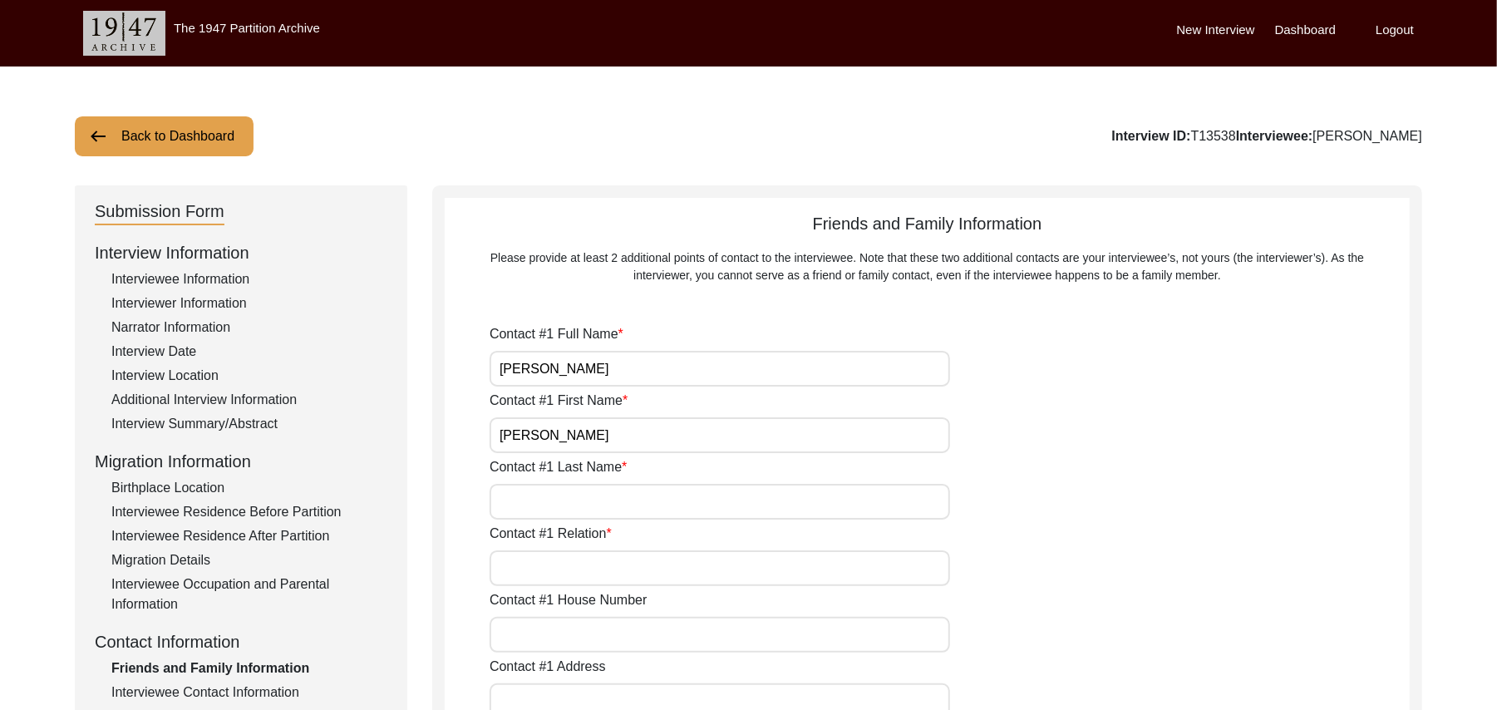
type input "N/A"
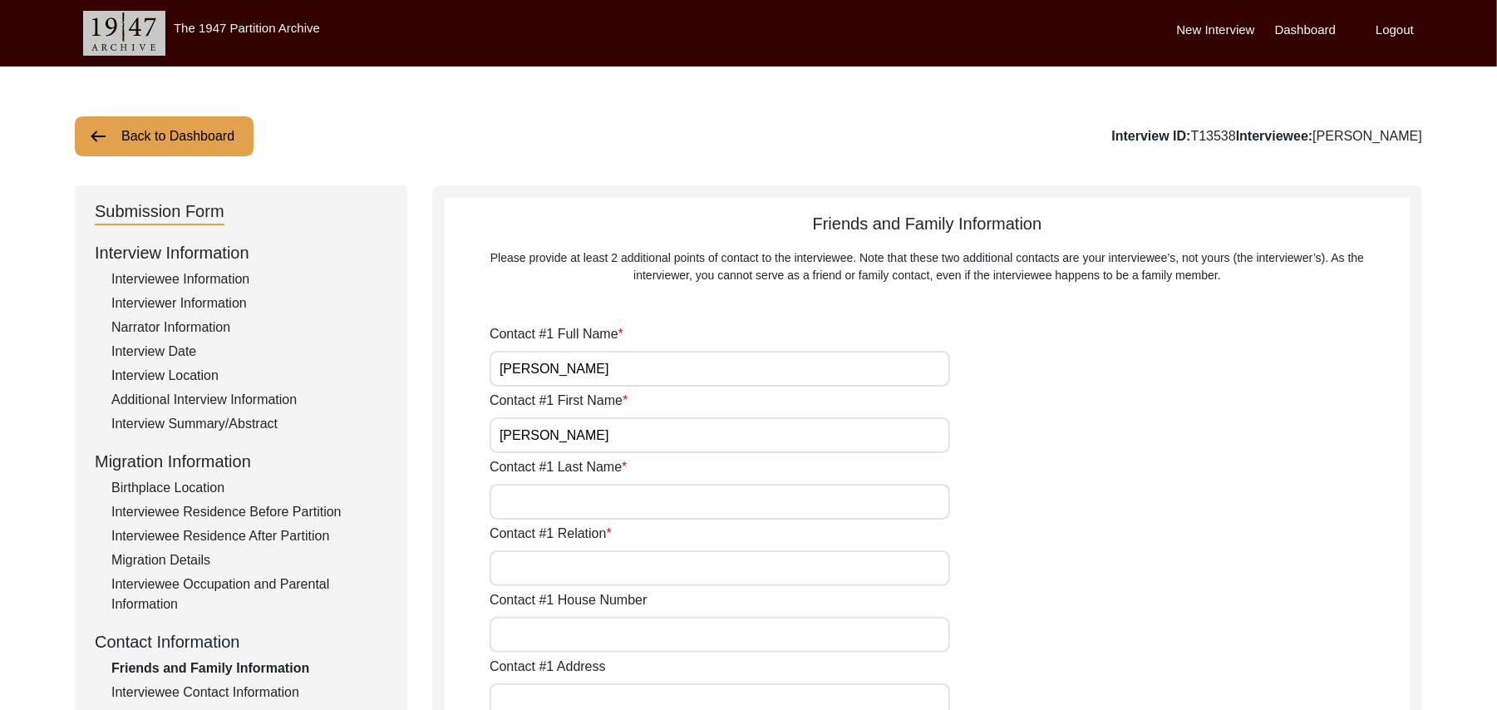
type input "N/A"
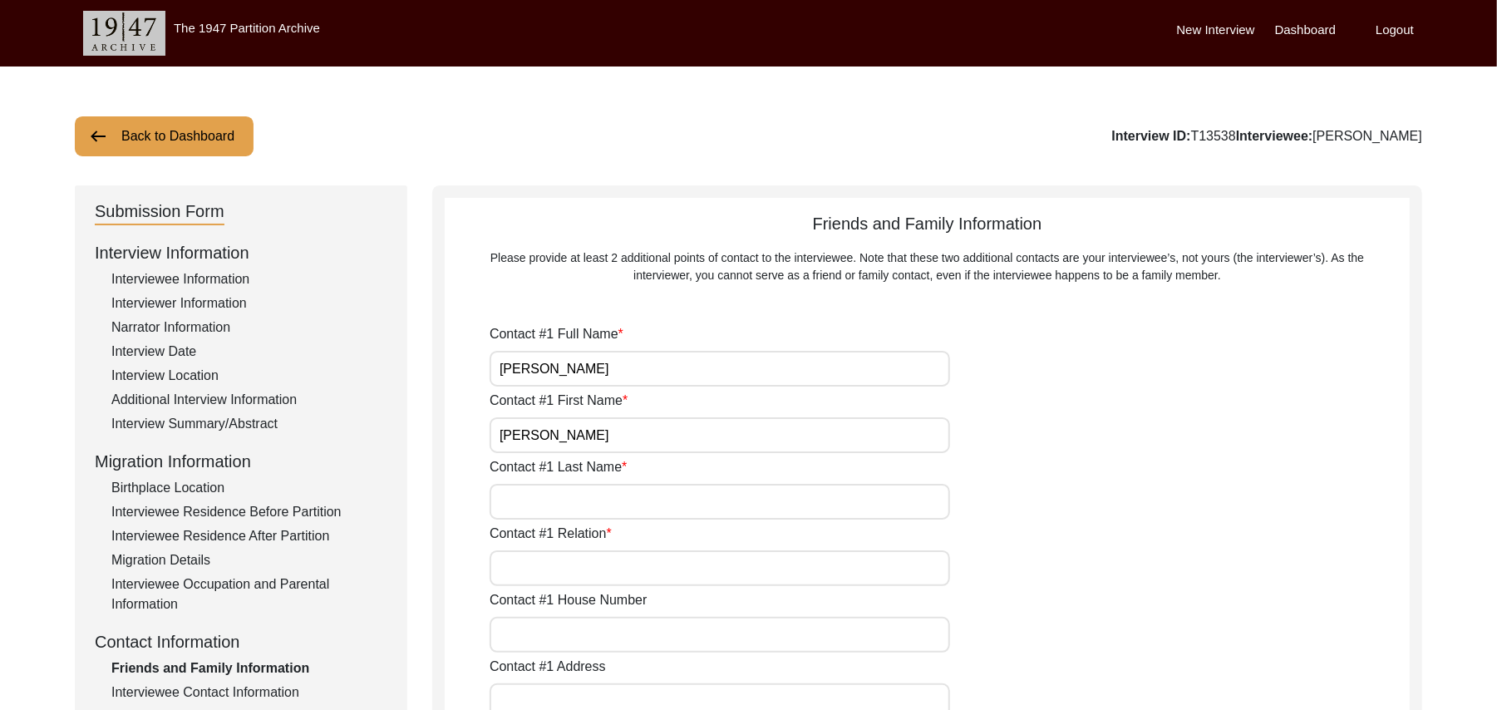
type input "N/A"
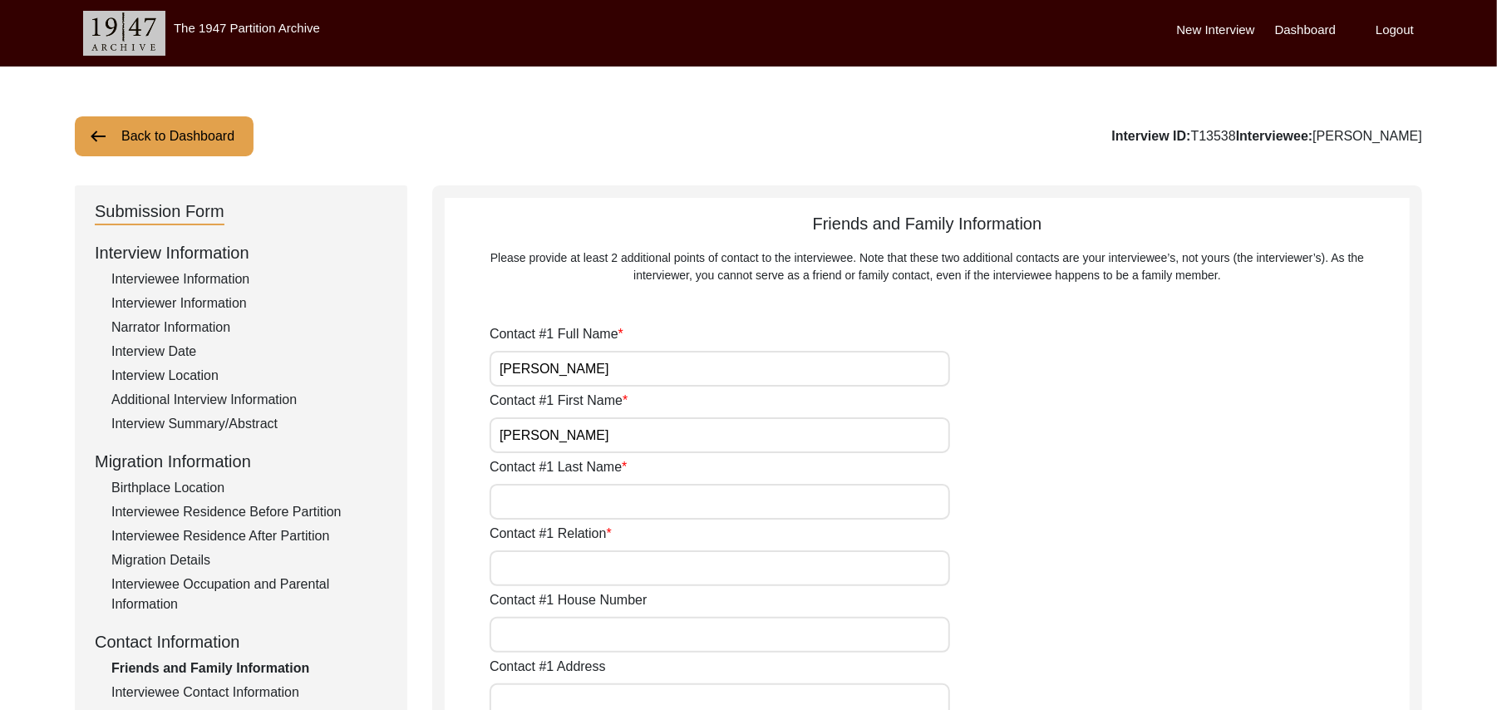
type input "N/A"
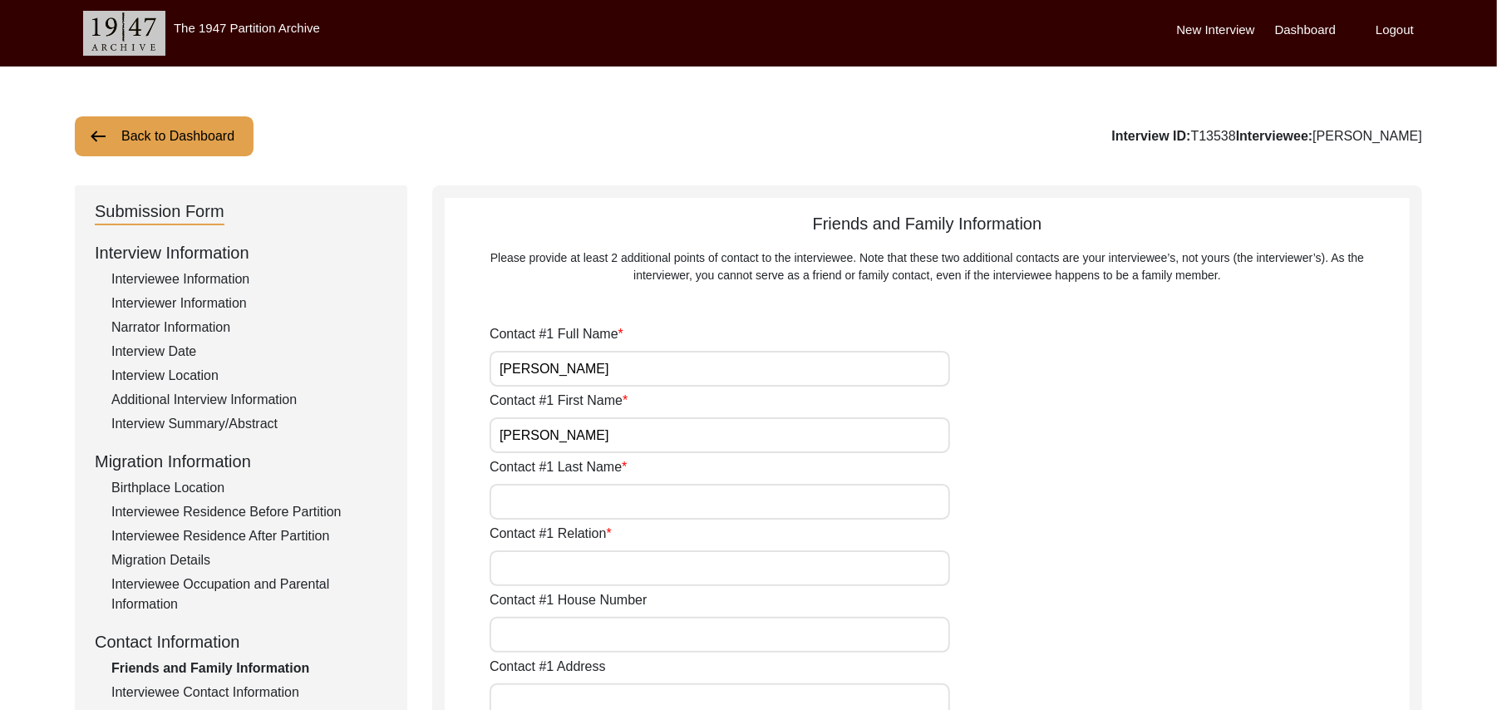
type input "N/A"
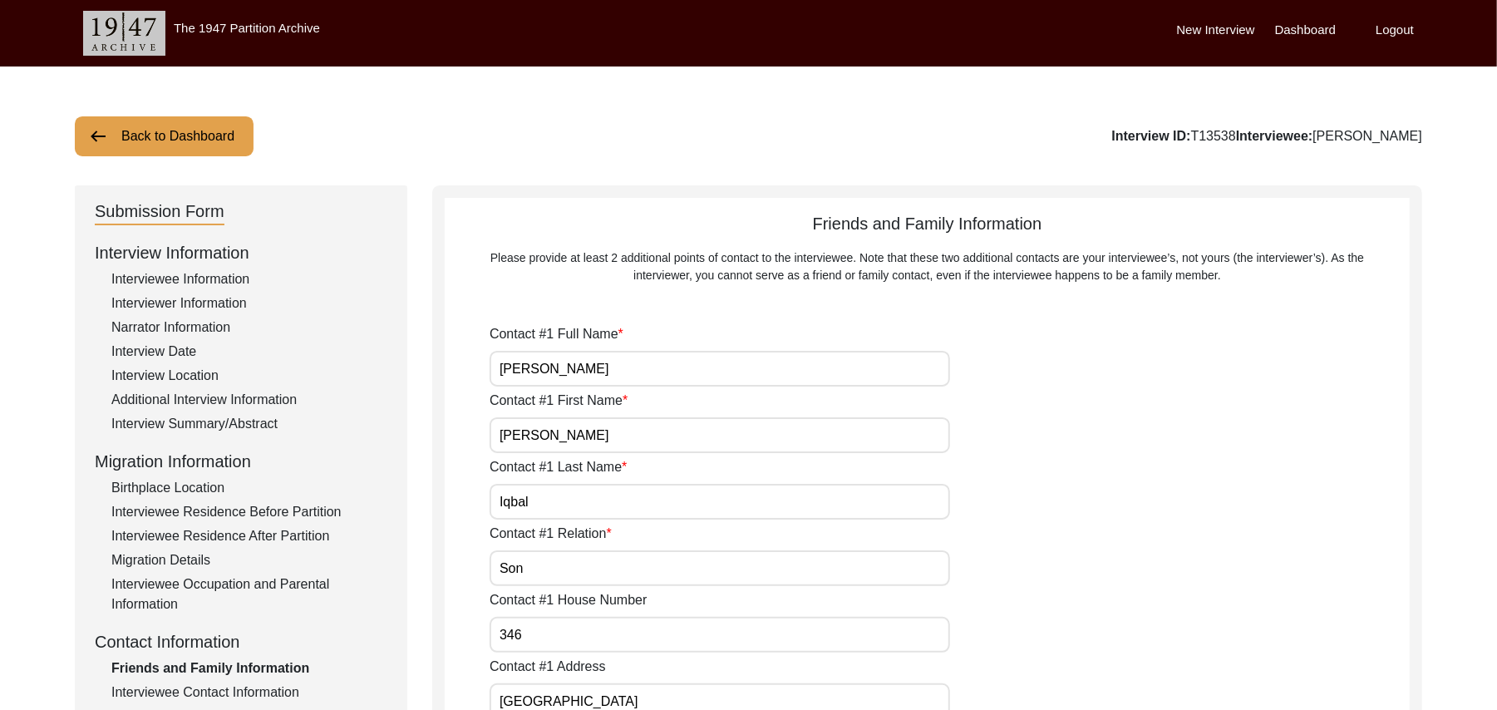
type input "N/A"
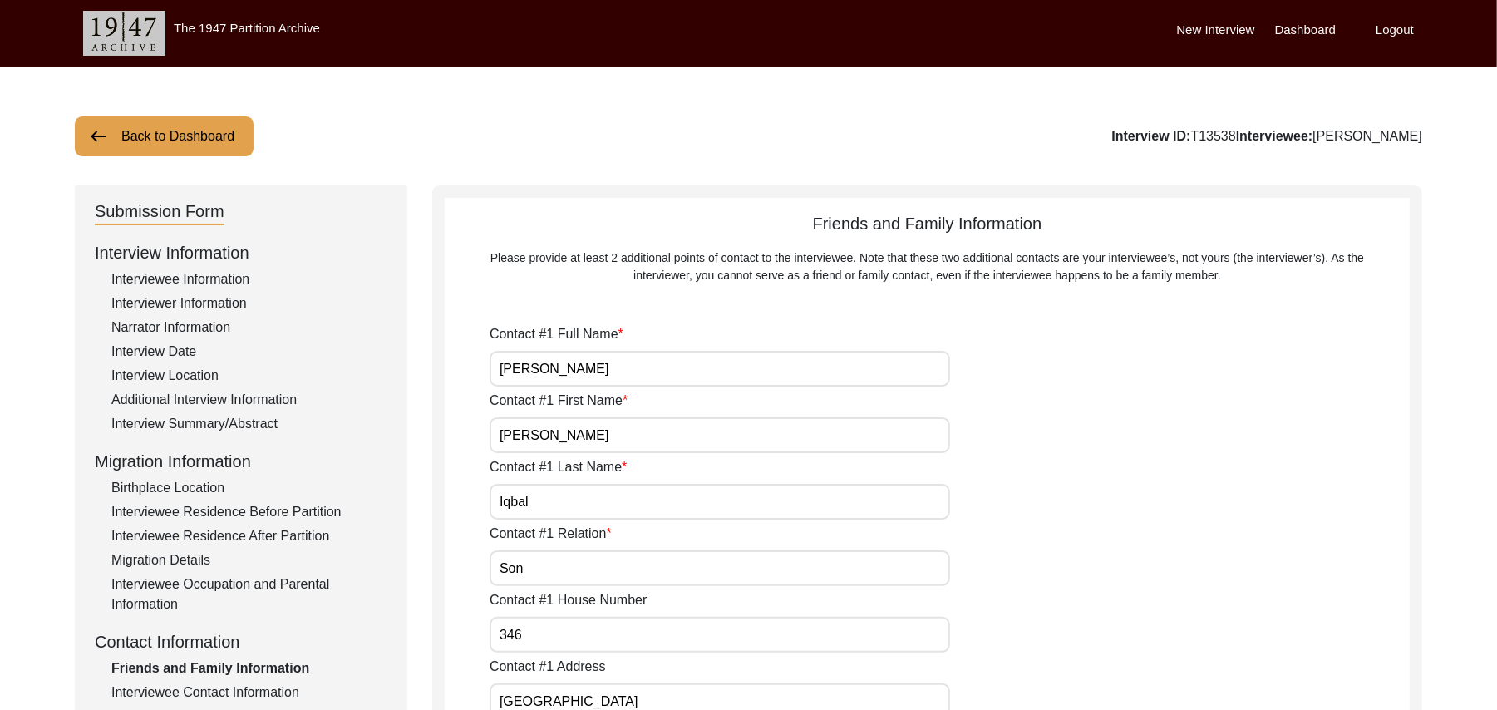
type input "N/A"
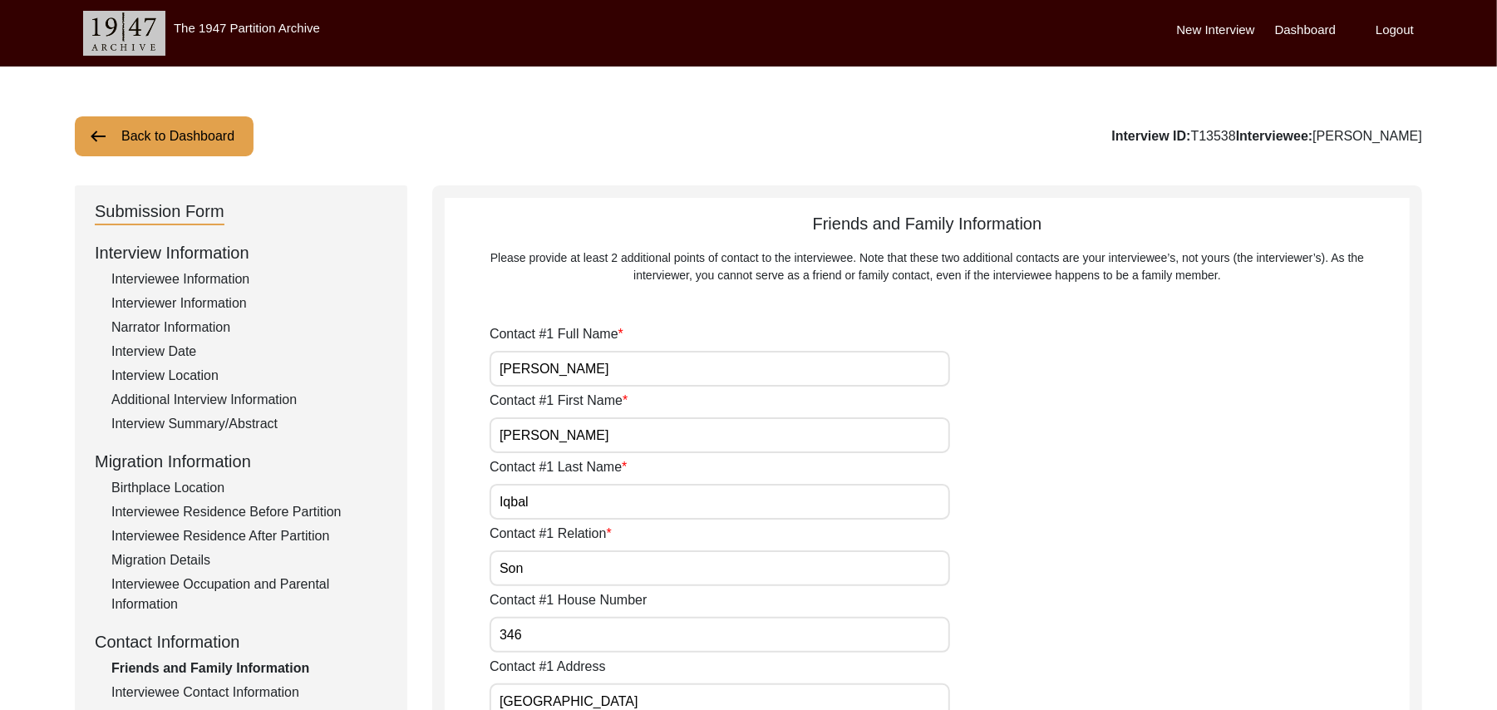
type input "N/A"
click at [204, 490] on div "Birthplace Location" at bounding box center [249, 488] width 276 height 20
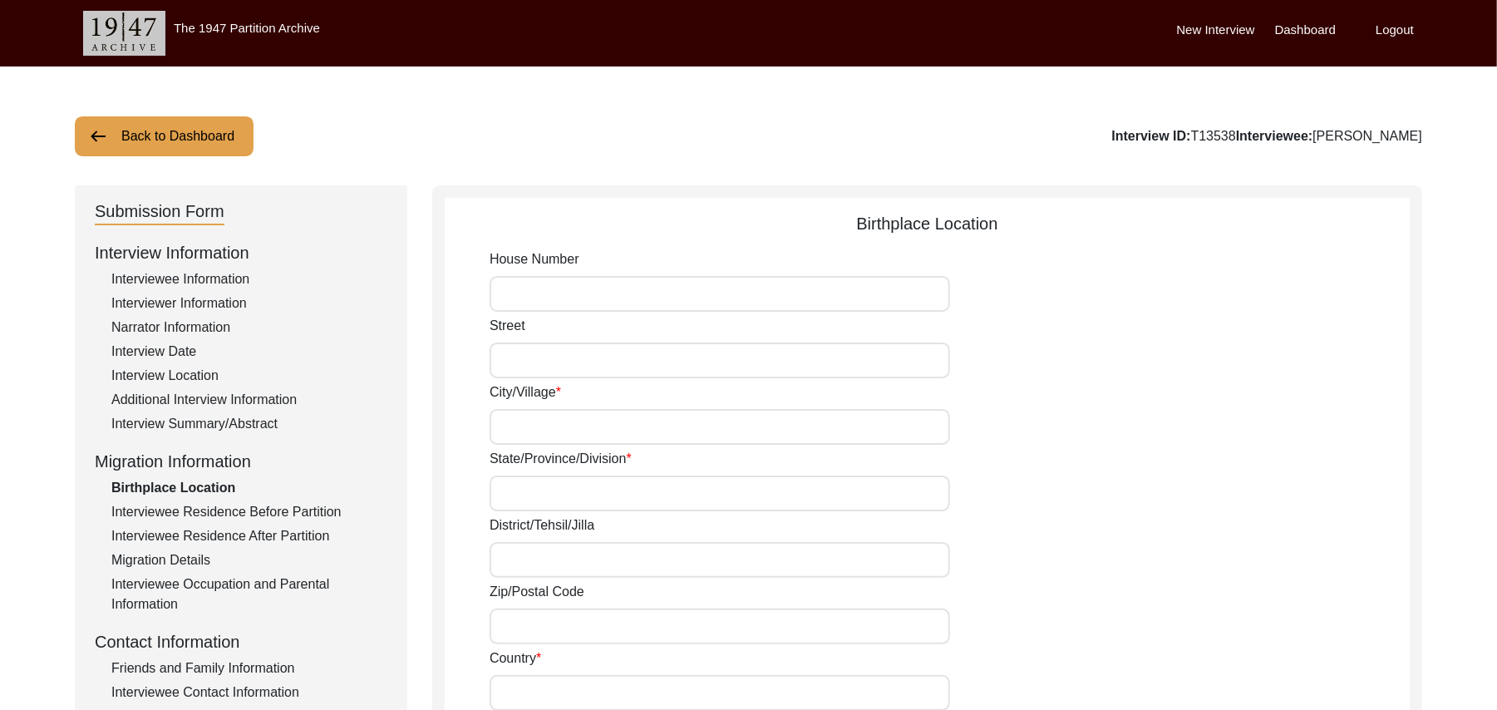
type input "N/A"
type input "Dala"
type input "Kapurtala"
type input "Jalandhar/ [GEOGRAPHIC_DATA]"
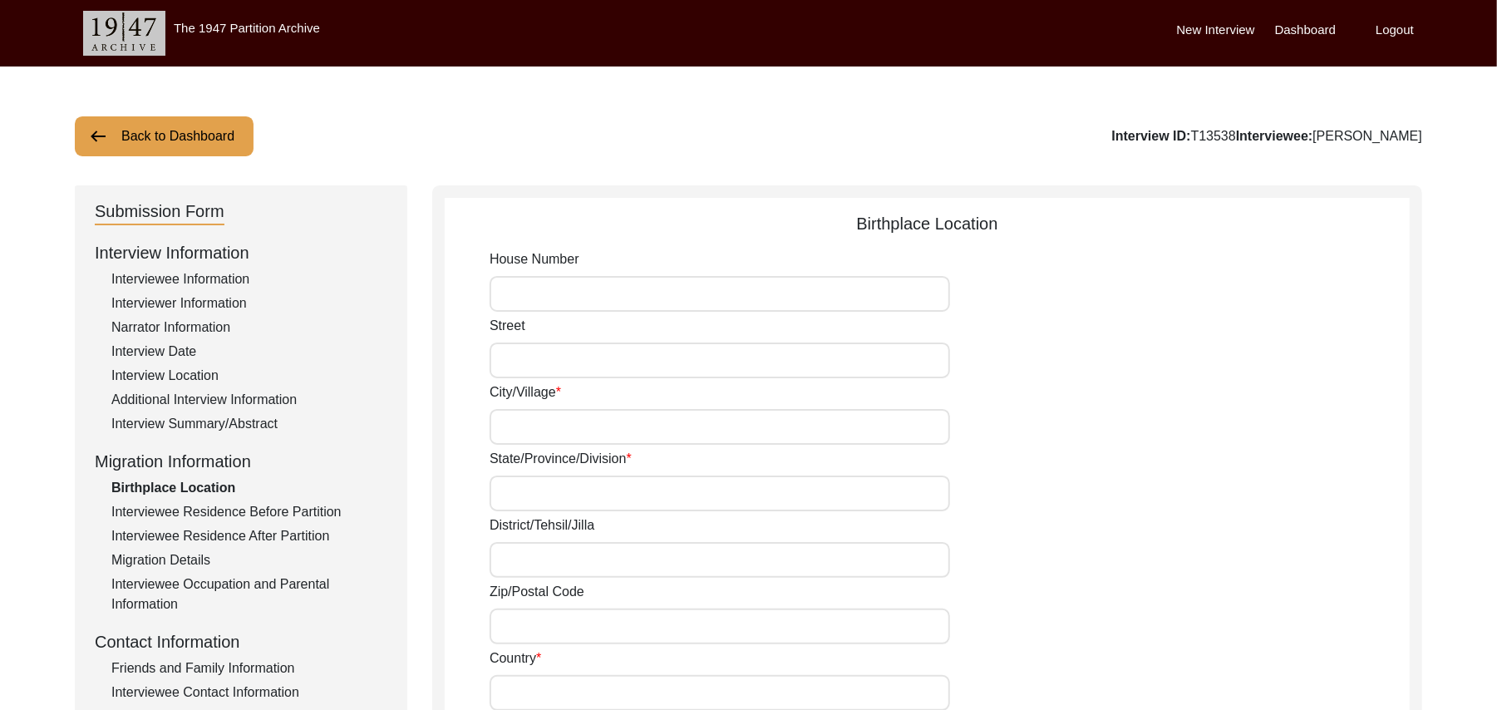
type input "144626"
type input "[GEOGRAPHIC_DATA]"
type input "Dala"
type input "Dala, [GEOGRAPHIC_DATA], [GEOGRAPHIC_DATA]"
type input "N/A"
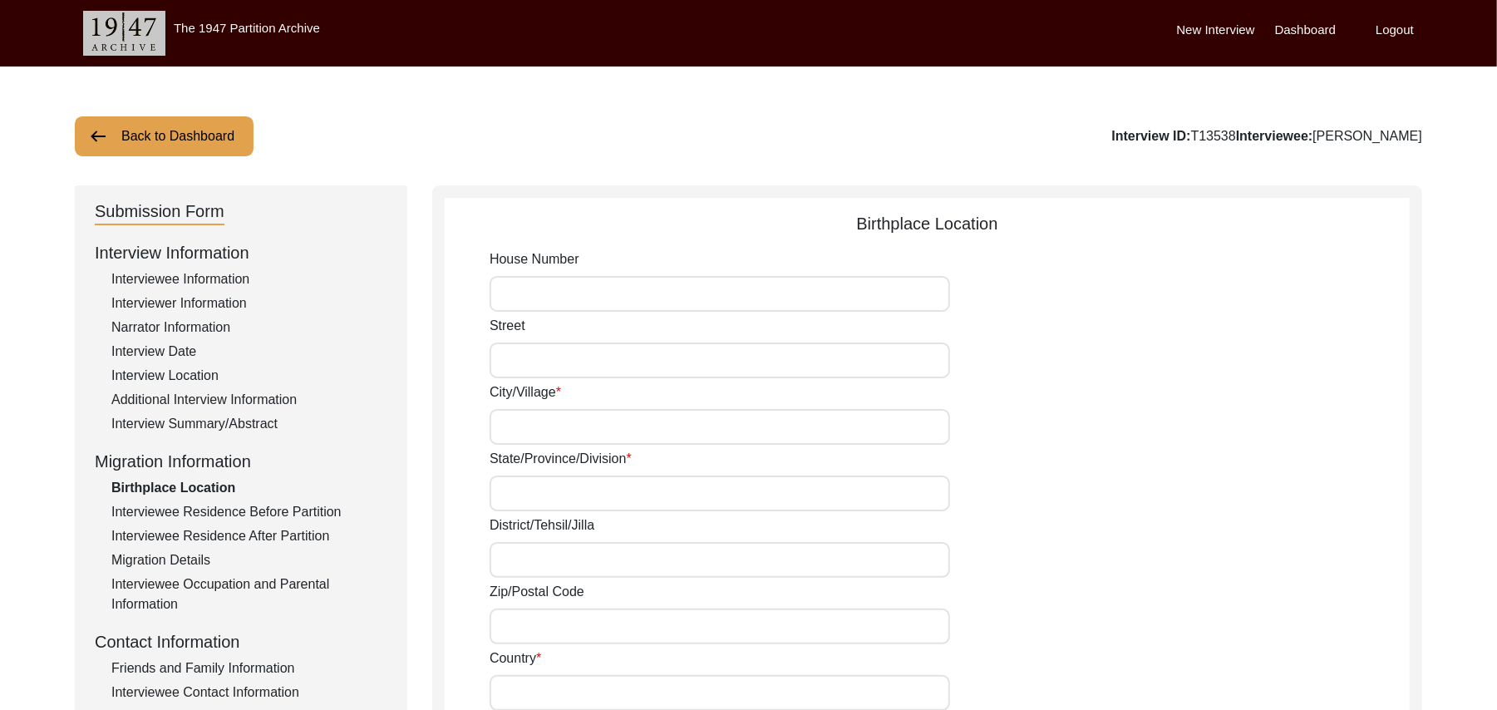
type input "N/A"
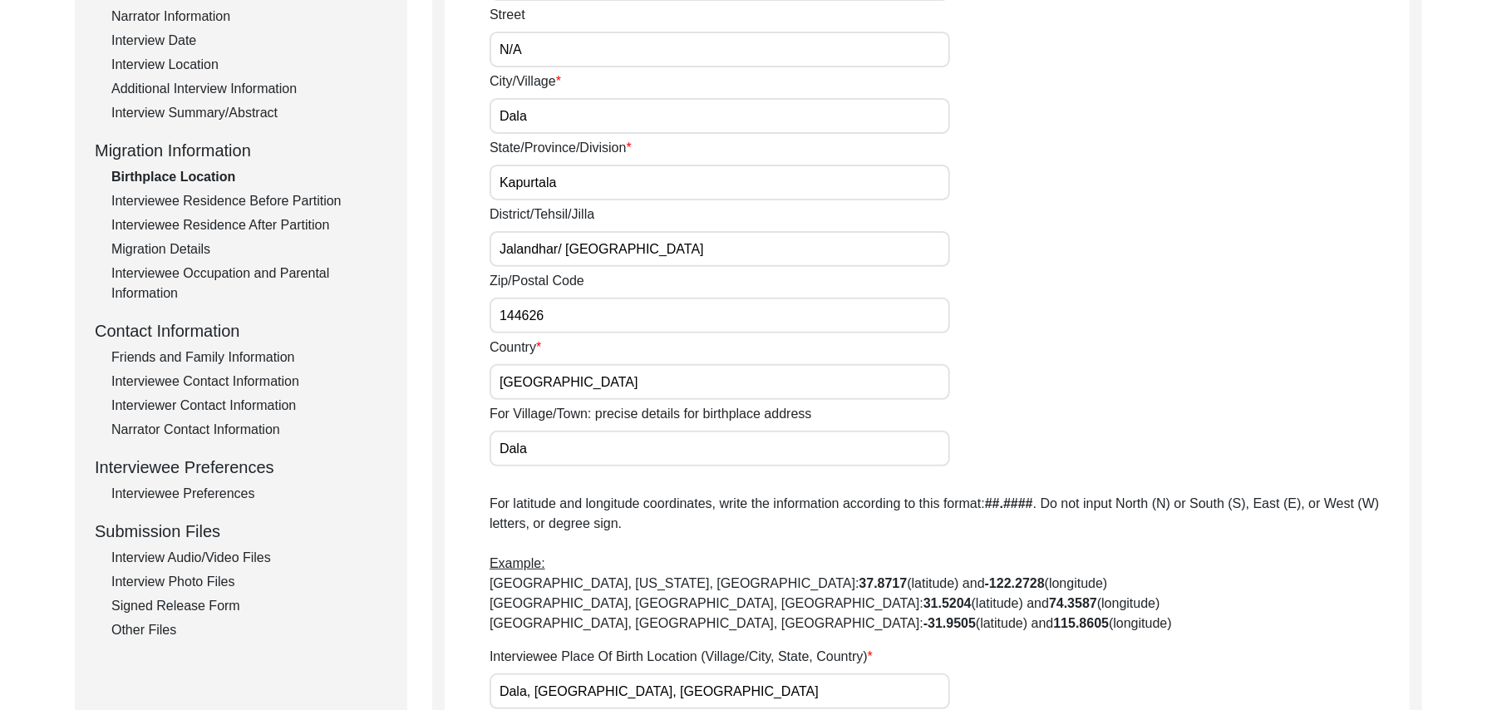
scroll to position [401, 0]
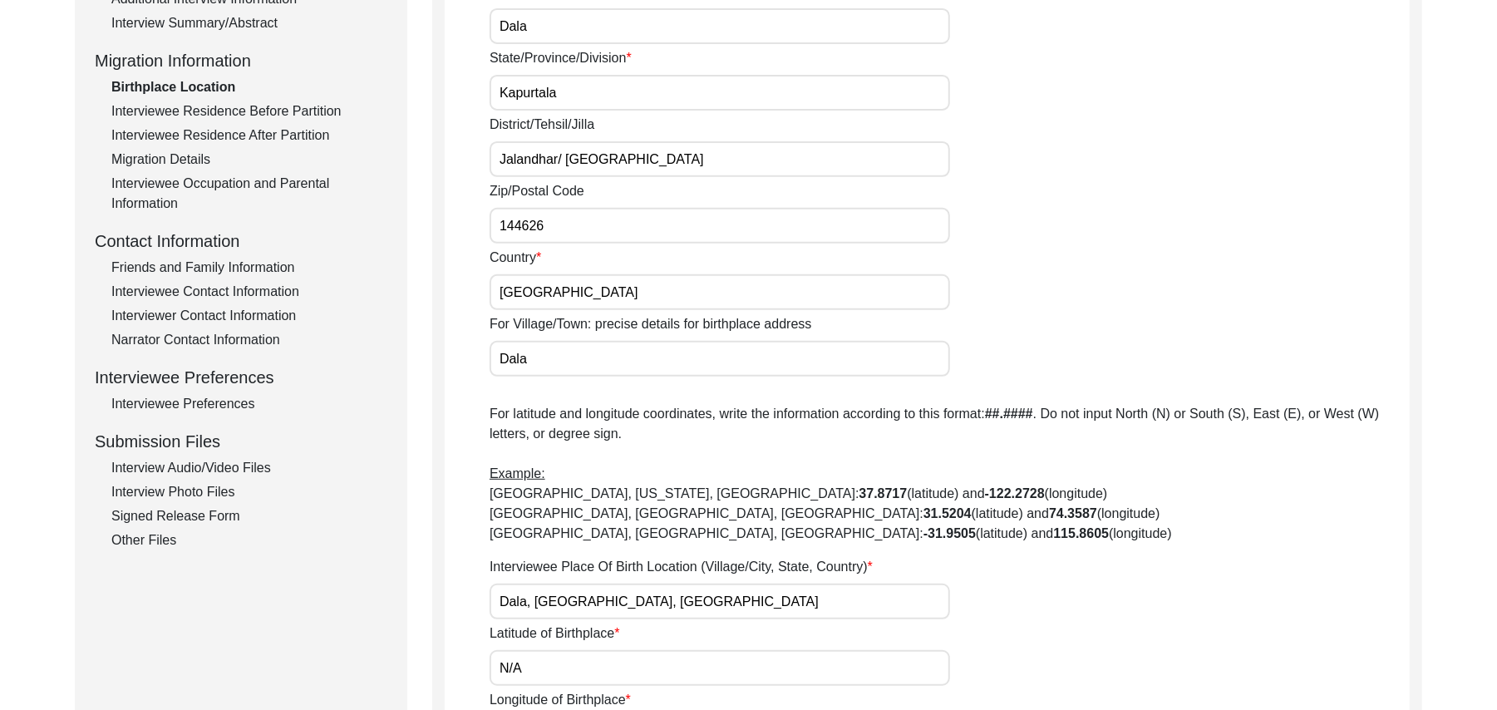
click at [135, 537] on div "Other Files" at bounding box center [249, 540] width 276 height 20
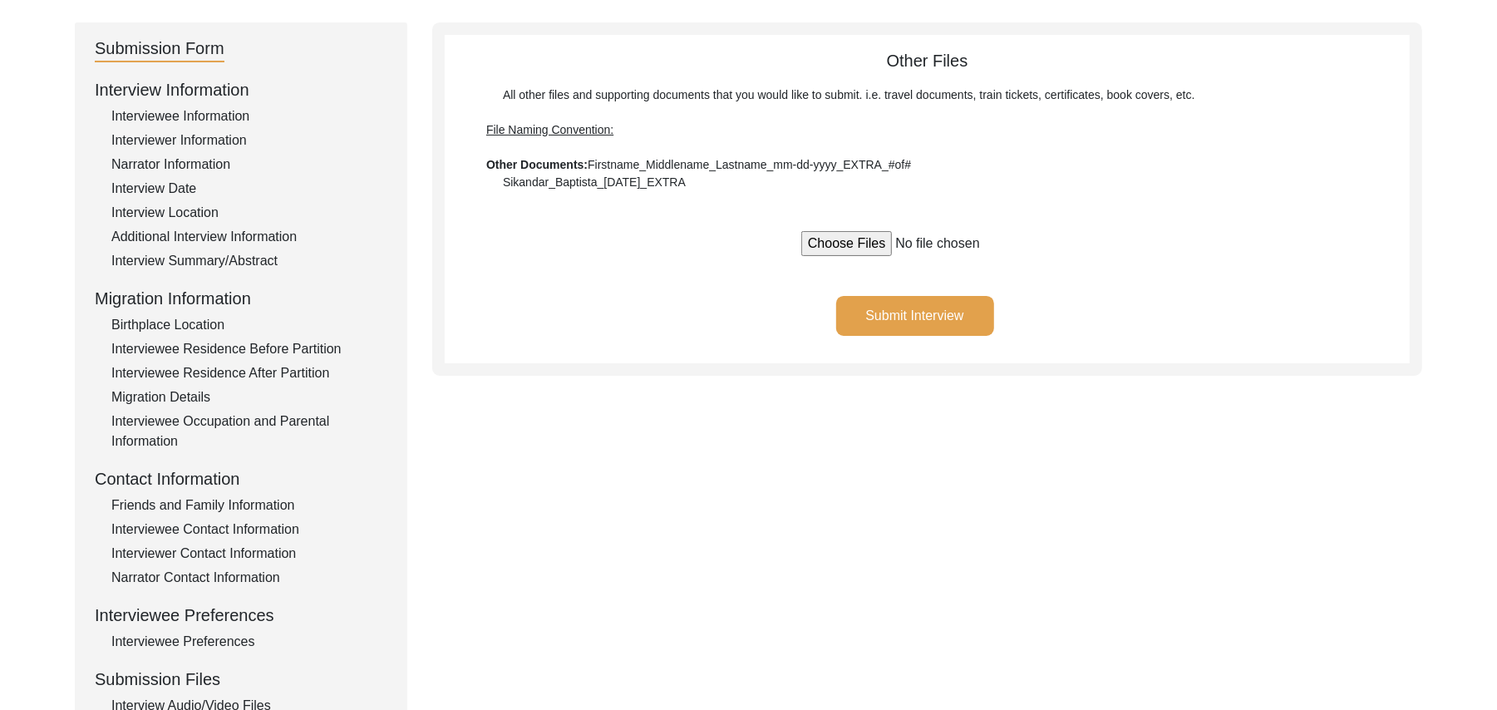
scroll to position [74, 0]
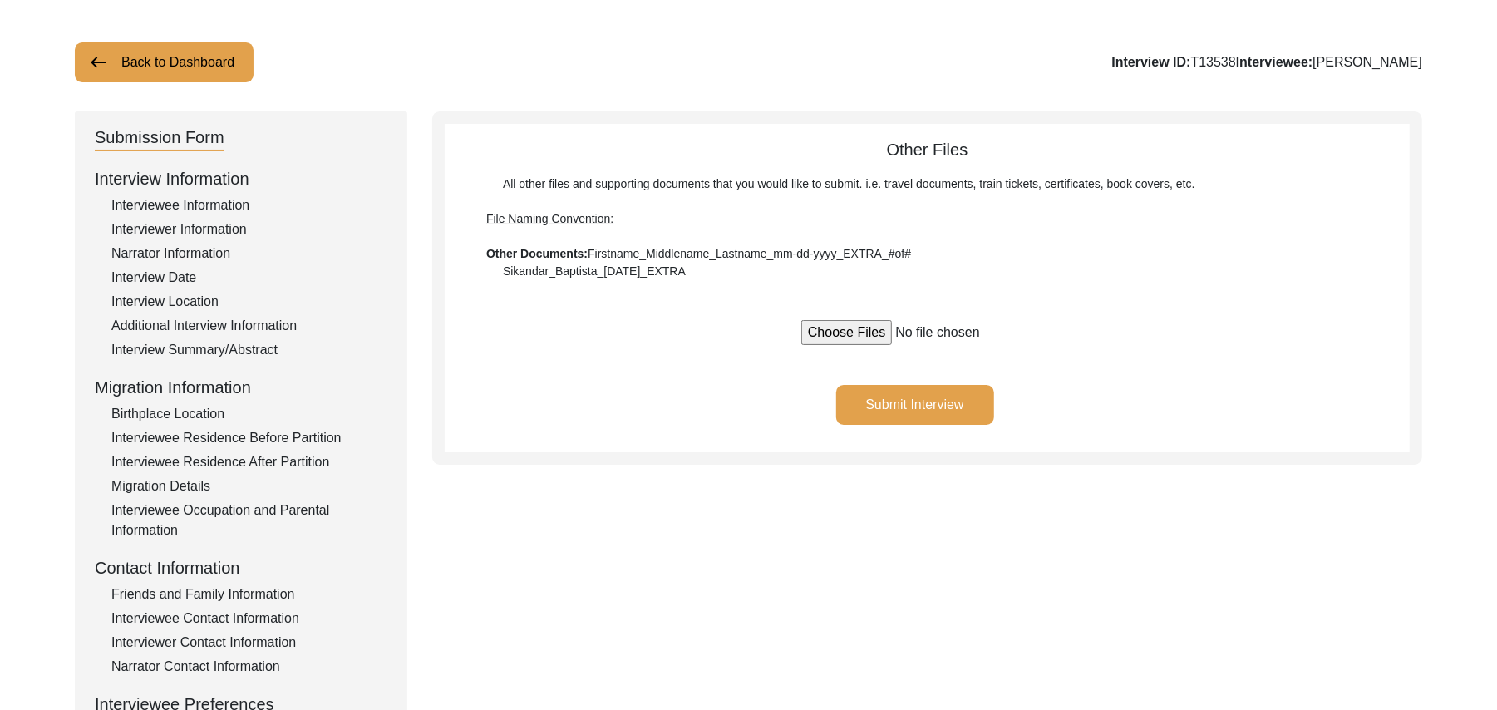
click at [975, 399] on button "Submit Interview" at bounding box center [915, 405] width 158 height 40
click at [231, 57] on button "Back to Dashboard" at bounding box center [164, 62] width 179 height 40
